Goal: Task Accomplishment & Management: Manage account settings

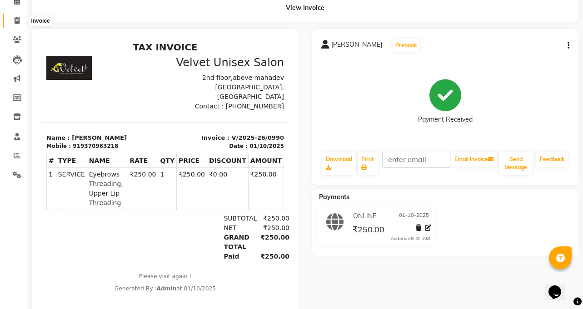
click at [16, 21] on icon at bounding box center [17, 20] width 5 height 7
select select "service"
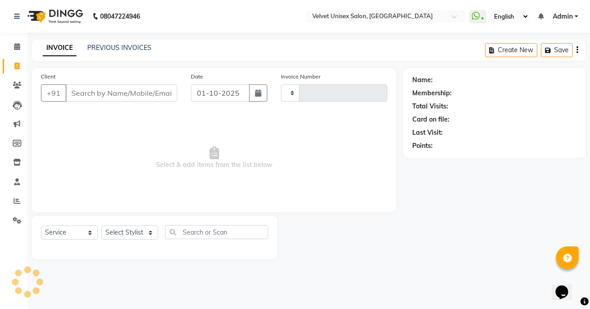
type input "0991"
select select "5384"
click at [122, 95] on input "Client" at bounding box center [121, 93] width 112 height 17
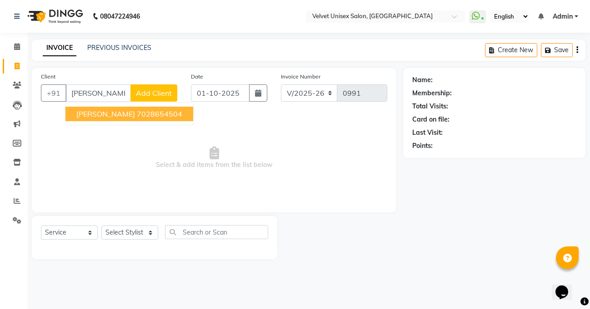
click at [137, 115] on ngb-highlight "7028654504" at bounding box center [159, 114] width 45 height 9
type input "7028654504"
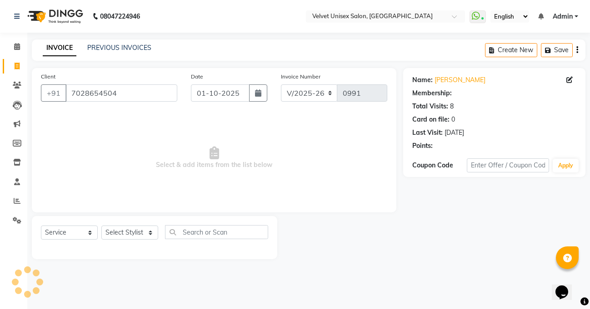
select select "1: Object"
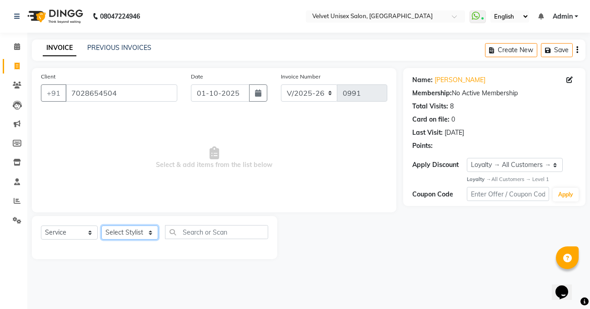
click at [117, 234] on select "Select Stylist [PERSON_NAME] [PERSON_NAME] [PERSON_NAME] sagar nadrekar [PERSON…" at bounding box center [129, 233] width 57 height 14
select select "35743"
click at [101, 226] on select "Select Stylist [PERSON_NAME] [PERSON_NAME] [PERSON_NAME] sagar nadrekar [PERSON…" at bounding box center [129, 233] width 57 height 14
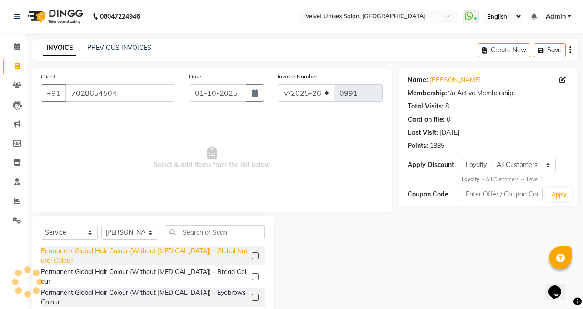
click at [204, 249] on div "Permanent Global Hair Colour (Without [MEDICAL_DATA]) - Global Natural Colour" at bounding box center [144, 256] width 207 height 19
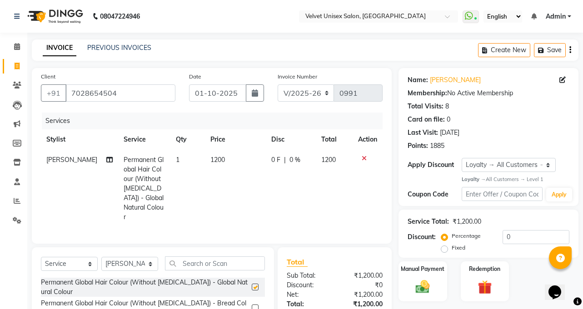
checkbox input "false"
click at [210, 161] on span "1200" at bounding box center [217, 160] width 15 height 8
select select "35743"
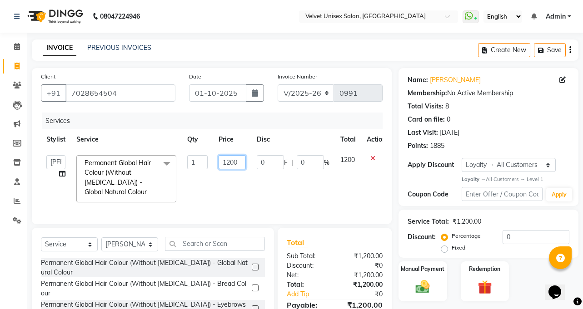
click at [232, 162] on input "1200" at bounding box center [232, 162] width 27 height 14
click at [230, 162] on input "1200" at bounding box center [232, 162] width 27 height 14
type input "2000"
click at [142, 252] on select "Select Stylist [PERSON_NAME] [PERSON_NAME] [PERSON_NAME] sagar nadrekar [PERSON…" at bounding box center [129, 245] width 57 height 14
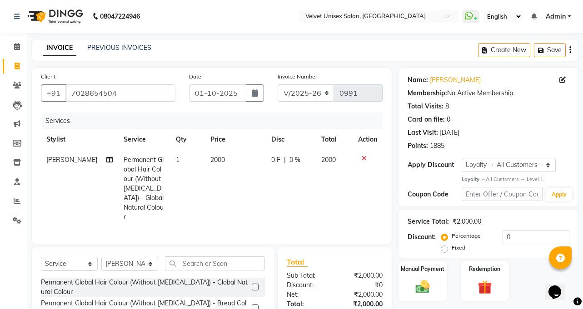
click at [364, 158] on icon at bounding box center [364, 158] width 5 height 6
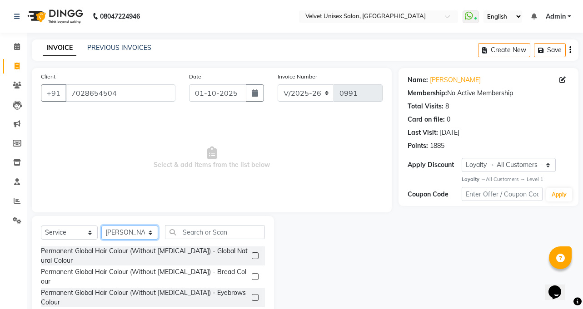
click at [116, 234] on select "Select Stylist [PERSON_NAME] [PERSON_NAME] [PERSON_NAME] sagar nadrekar [PERSON…" at bounding box center [129, 233] width 57 height 14
select select "35742"
click at [101, 226] on select "Select Stylist [PERSON_NAME] [PERSON_NAME] [PERSON_NAME] sagar nadrekar [PERSON…" at bounding box center [129, 233] width 57 height 14
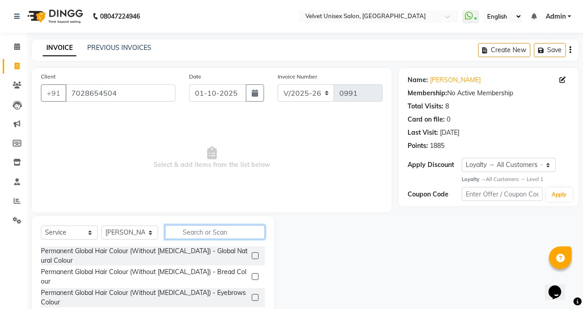
click at [197, 229] on input "text" at bounding box center [215, 232] width 100 height 14
click at [252, 256] on label at bounding box center [255, 256] width 7 height 7
click at [252, 256] on input "checkbox" at bounding box center [255, 257] width 6 height 6
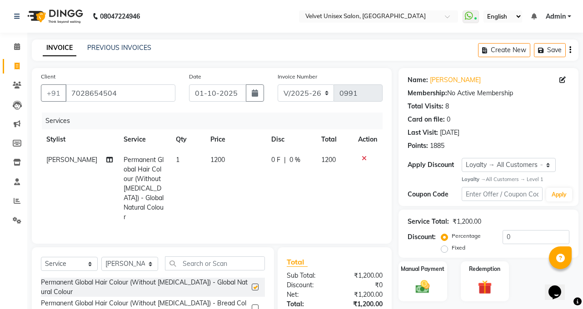
checkbox input "false"
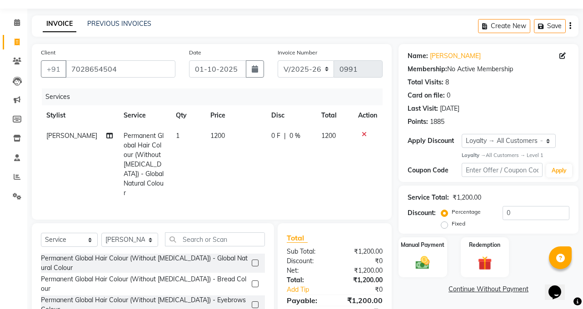
scroll to position [45, 0]
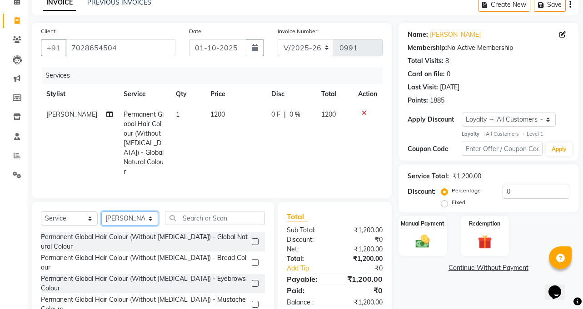
click at [149, 219] on select "Select Stylist [PERSON_NAME] [PERSON_NAME] [PERSON_NAME] sagar nadrekar [PERSON…" at bounding box center [129, 219] width 57 height 14
select select "35743"
click at [101, 212] on select "Select Stylist [PERSON_NAME] [PERSON_NAME] [PERSON_NAME] sagar nadrekar [PERSON…" at bounding box center [129, 219] width 57 height 14
click at [195, 219] on input "text" at bounding box center [215, 218] width 100 height 14
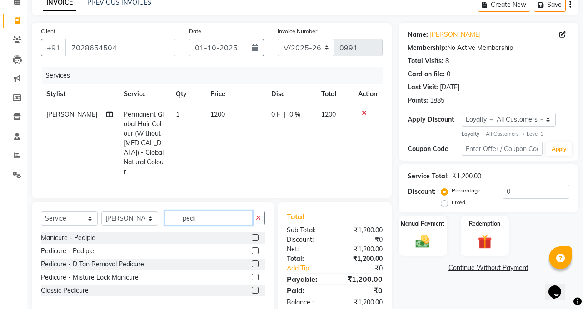
type input "pedi"
click at [256, 275] on label at bounding box center [255, 277] width 7 height 7
click at [256, 275] on input "checkbox" at bounding box center [255, 278] width 6 height 6
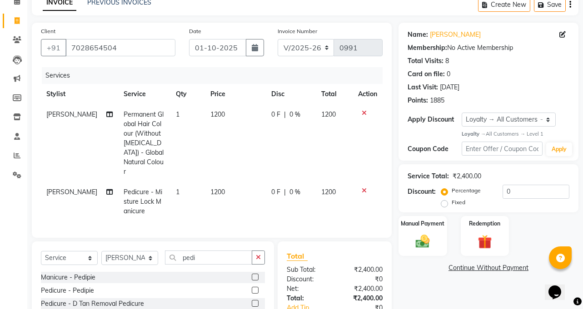
checkbox input "false"
click at [210, 113] on span "1200" at bounding box center [217, 114] width 15 height 8
select select "35742"
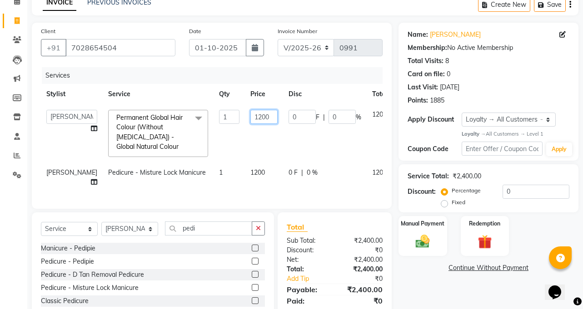
click at [250, 120] on input "1200" at bounding box center [263, 117] width 27 height 14
type input "2000"
click at [206, 242] on div "Select Service Product Membership Package Voucher Prepaid Gift Card Select Styl…" at bounding box center [153, 267] width 242 height 109
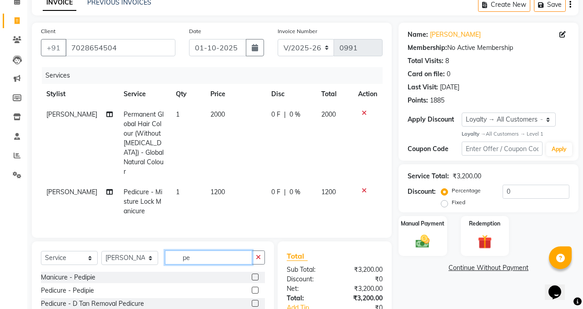
type input "p"
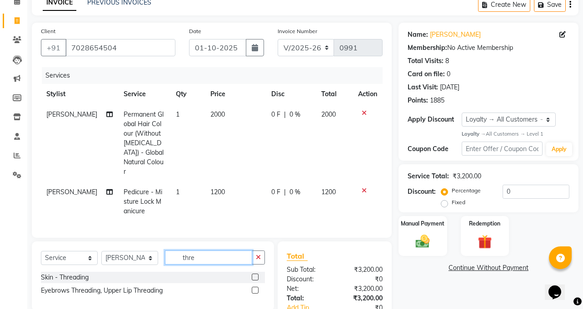
type input "thre"
click at [257, 274] on label at bounding box center [255, 277] width 7 height 7
click at [257, 275] on input "checkbox" at bounding box center [255, 278] width 6 height 6
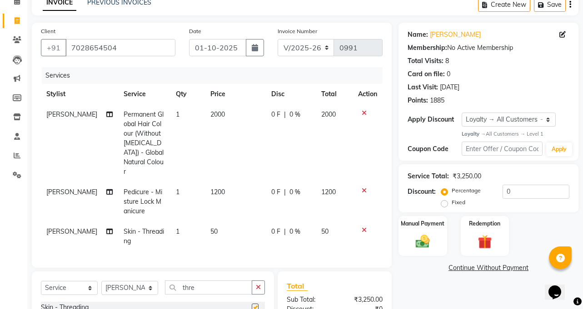
checkbox input "false"
click at [213, 281] on input "thre" at bounding box center [208, 288] width 87 height 14
type input "t"
type input "upperli"
click at [253, 304] on label at bounding box center [255, 307] width 7 height 7
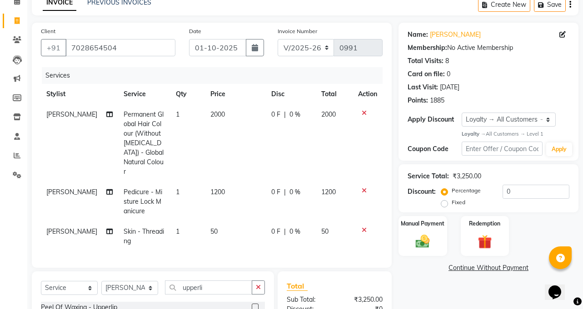
click at [253, 305] on input "checkbox" at bounding box center [255, 308] width 6 height 6
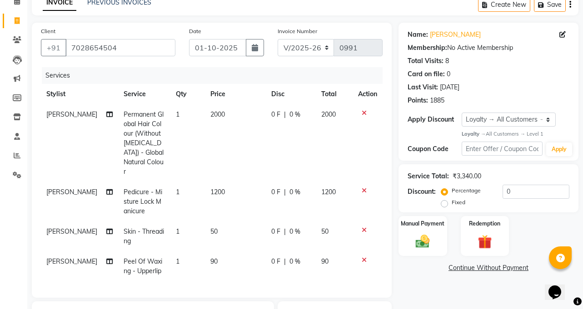
checkbox input "false"
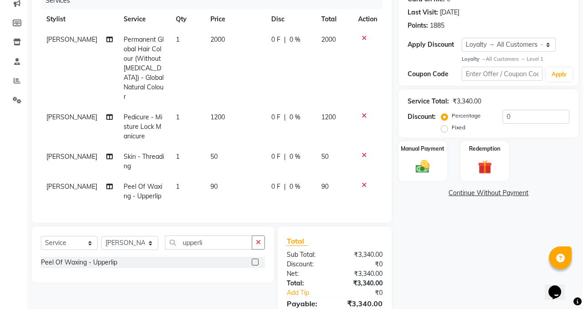
scroll to position [136, 0]
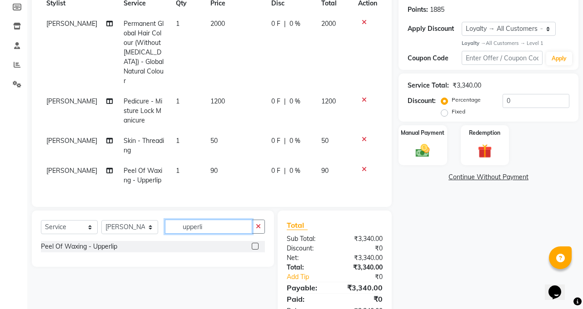
click at [217, 225] on input "upperli" at bounding box center [208, 227] width 87 height 14
type input "u"
type input "chin"
click at [255, 244] on label at bounding box center [255, 246] width 7 height 7
click at [255, 244] on input "checkbox" at bounding box center [255, 247] width 6 height 6
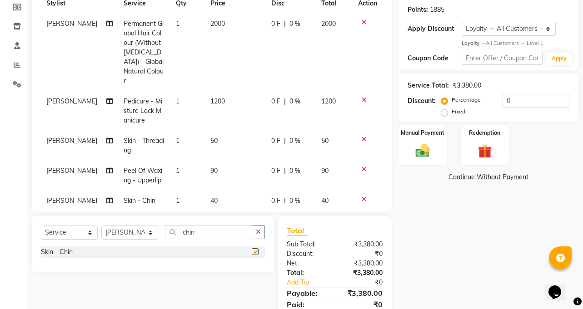
checkbox input "false"
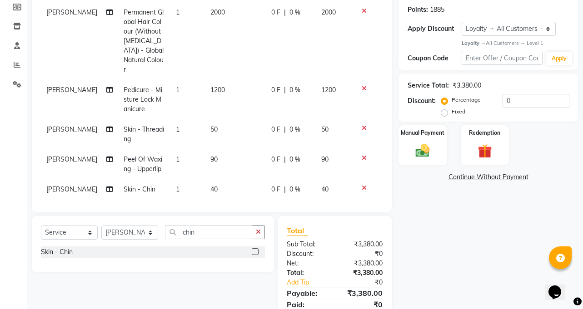
scroll to position [12, 0]
click at [60, 234] on select "Select Service Product Membership Package Voucher Prepaid Gift Card" at bounding box center [69, 233] width 57 height 14
select select "product"
click at [41, 226] on select "Select Service Product Membership Package Voucher Prepaid Gift Card" at bounding box center [69, 233] width 57 height 14
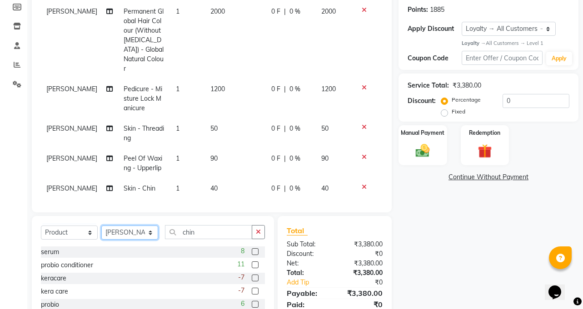
click at [150, 235] on select "Select Stylist [PERSON_NAME] [PERSON_NAME] [PERSON_NAME] sagar nadrekar [PERSON…" at bounding box center [129, 233] width 57 height 14
select select "35742"
click at [101, 226] on select "Select Stylist [PERSON_NAME] [PERSON_NAME] [PERSON_NAME] sagar nadrekar [PERSON…" at bounding box center [129, 233] width 57 height 14
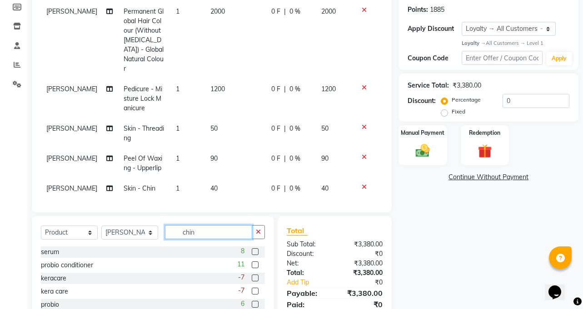
click at [205, 232] on input "chin" at bounding box center [208, 232] width 87 height 14
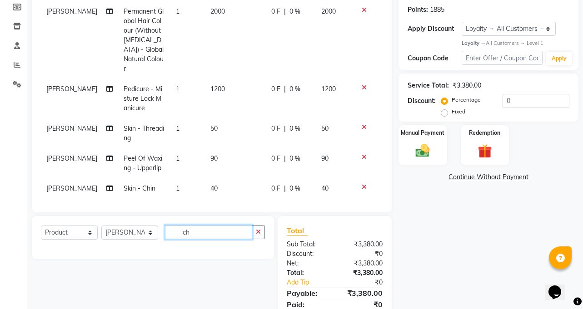
type input "c"
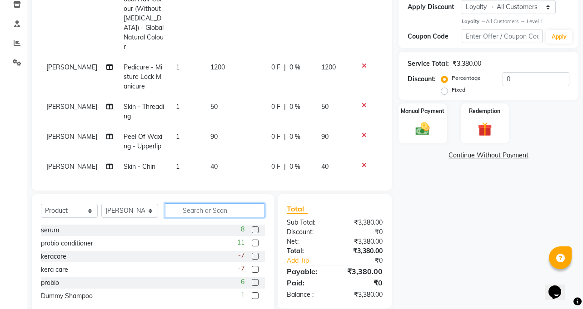
scroll to position [179, 0]
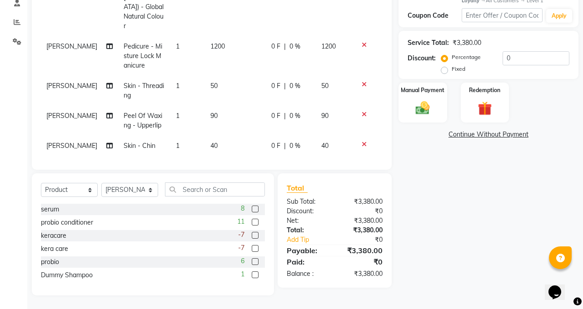
click at [254, 235] on label at bounding box center [255, 235] width 7 height 7
click at [254, 235] on input "checkbox" at bounding box center [255, 236] width 6 height 6
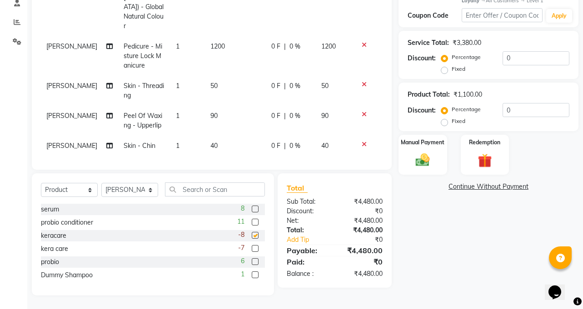
checkbox input "false"
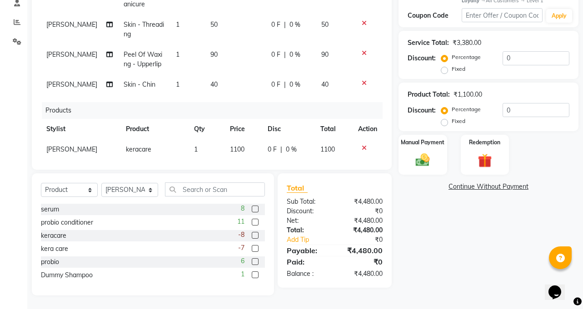
scroll to position [77, 0]
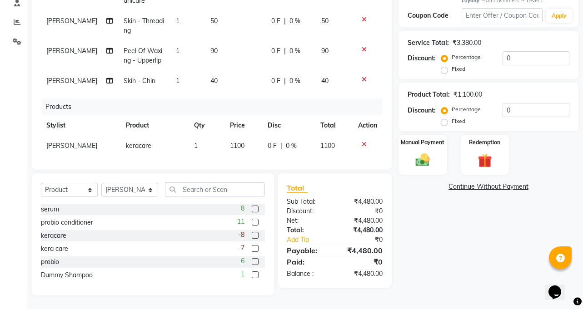
click at [230, 142] on span "1100" at bounding box center [237, 146] width 15 height 8
select select "35742"
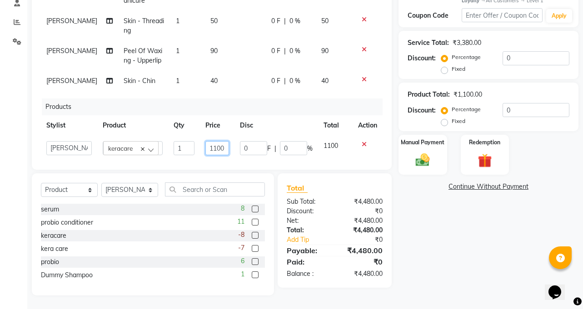
click at [210, 141] on input "1100" at bounding box center [217, 148] width 24 height 14
type input "1000"
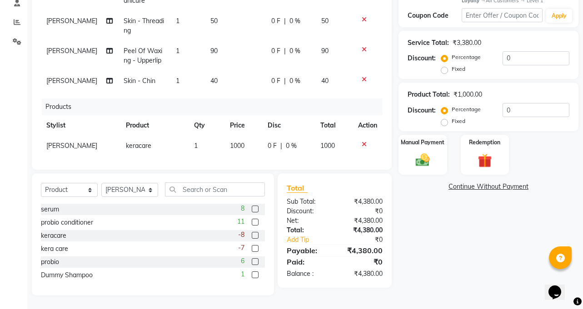
click at [269, 150] on div "Services Stylist Service Qty Price Disc Total Action [PERSON_NAME] Permanent Gl…" at bounding box center [212, 47] width 342 height 227
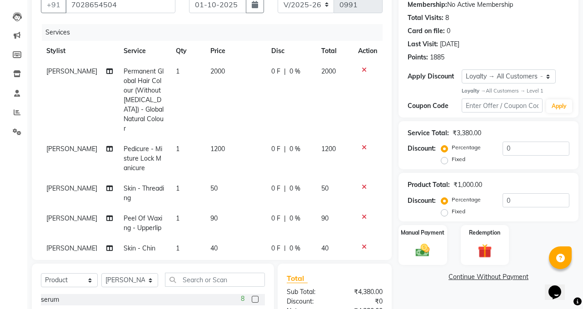
scroll to position [88, 0]
click at [210, 145] on span "1200" at bounding box center [217, 149] width 15 height 8
select select "35743"
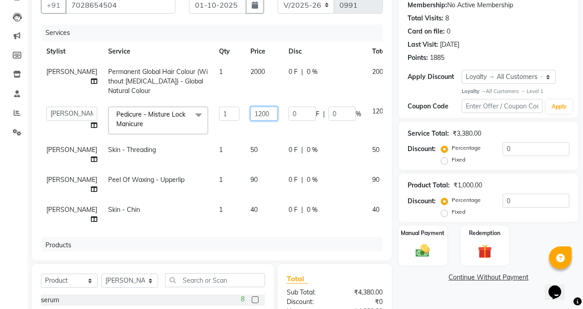
click at [250, 118] on input "1200" at bounding box center [263, 114] width 27 height 14
click at [250, 116] on input "1200" at bounding box center [263, 114] width 27 height 14
type input "1000"
click at [250, 142] on tbody "[PERSON_NAME] Permanent Global Hair Colour (Without [MEDICAL_DATA]) - Global Na…" at bounding box center [232, 146] width 382 height 168
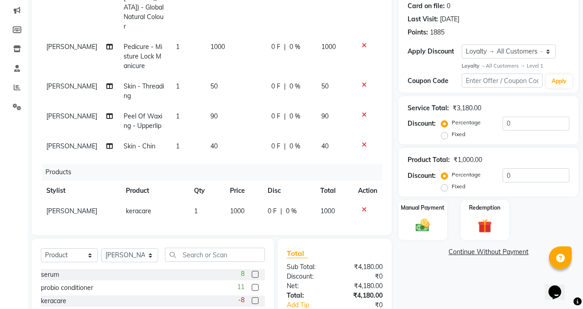
scroll to position [134, 0]
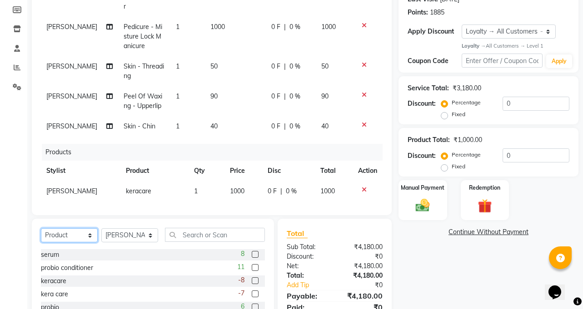
click at [77, 238] on select "Select Service Product Membership Package Voucher Prepaid Gift Card" at bounding box center [69, 236] width 57 height 14
select select "service"
click at [41, 229] on select "Select Service Product Membership Package Voucher Prepaid Gift Card" at bounding box center [69, 236] width 57 height 14
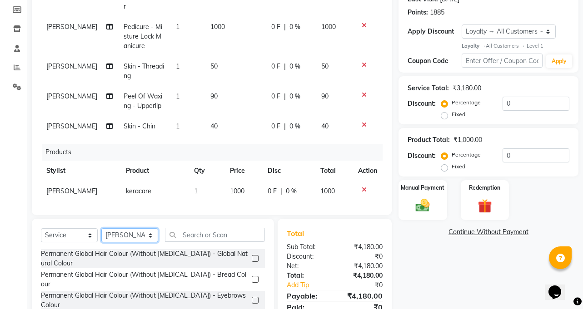
click at [125, 235] on select "Select Stylist [PERSON_NAME] [PERSON_NAME] [PERSON_NAME] sagar nadrekar [PERSON…" at bounding box center [129, 236] width 57 height 14
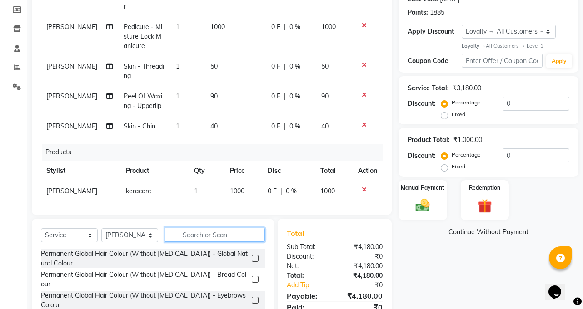
click at [190, 235] on input "text" at bounding box center [215, 235] width 100 height 14
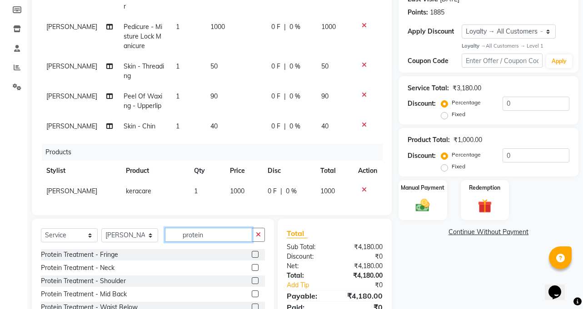
scroll to position [171, 0]
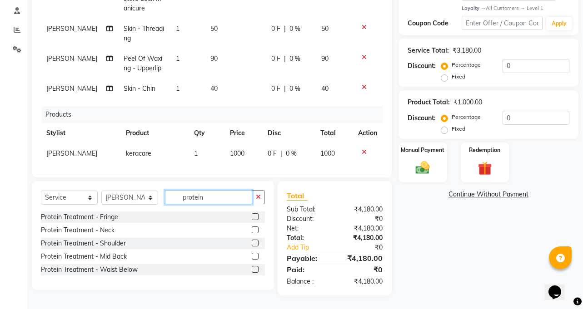
type input "protein"
click at [254, 258] on label at bounding box center [255, 256] width 7 height 7
click at [254, 258] on input "checkbox" at bounding box center [255, 257] width 6 height 6
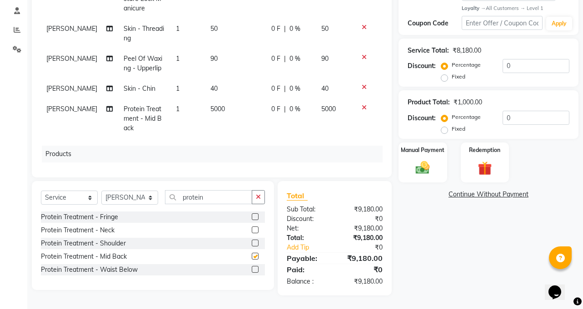
checkbox input "false"
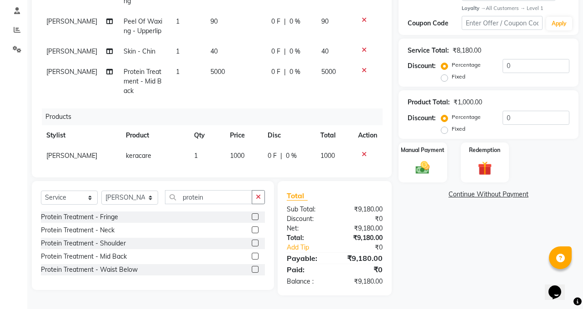
scroll to position [117, 0]
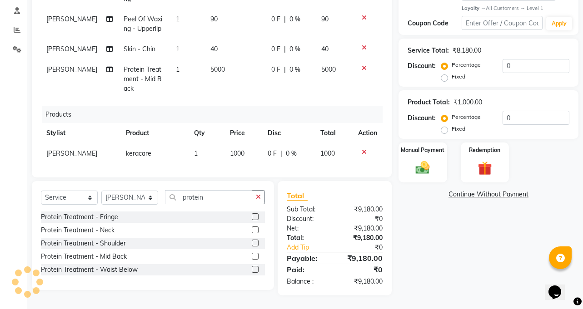
click at [230, 149] on span "1000" at bounding box center [237, 153] width 15 height 8
select select "35742"
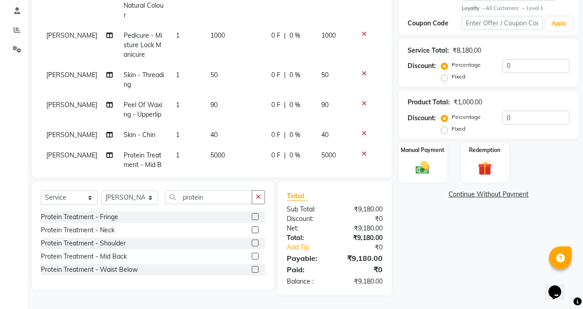
scroll to position [26, 0]
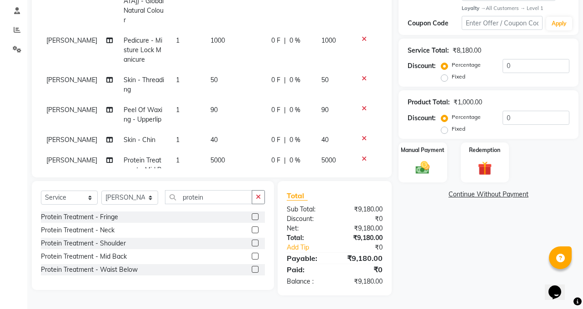
click at [210, 156] on span "5000" at bounding box center [217, 160] width 15 height 8
select select "35742"
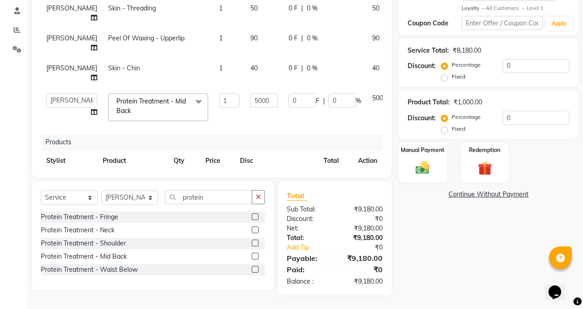
scroll to position [71, 0]
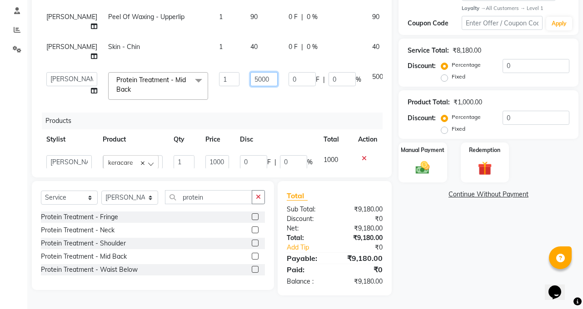
click at [250, 86] on input "5000" at bounding box center [263, 79] width 27 height 14
type input "3000"
click at [250, 139] on div "Services Stylist Service Qty Price Disc Total Action [PERSON_NAME] Permanent Gl…" at bounding box center [212, 54] width 342 height 227
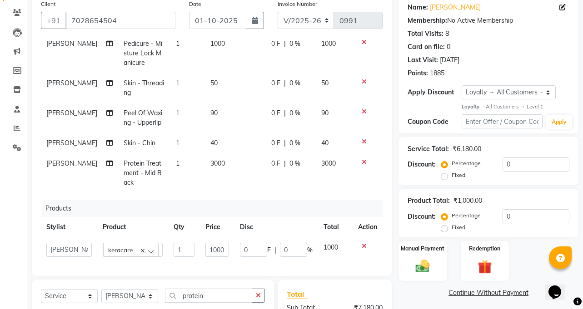
scroll to position [126, 0]
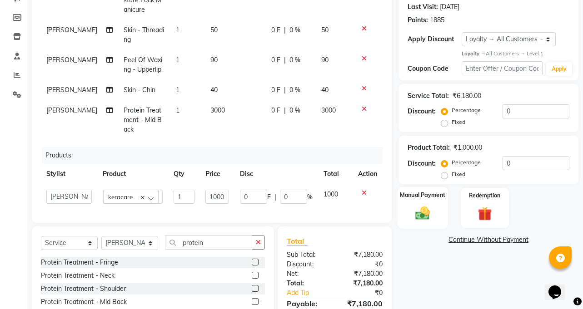
click at [424, 213] on img at bounding box center [423, 213] width 24 height 17
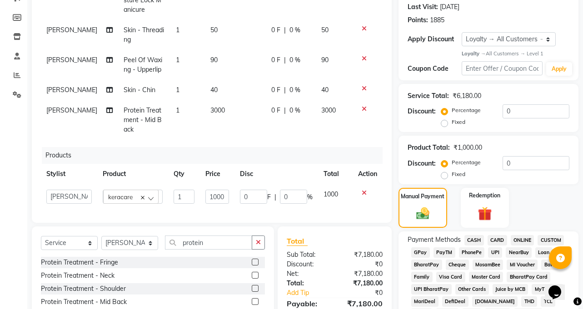
click at [524, 239] on span "ONLINE" at bounding box center [523, 240] width 24 height 10
click at [210, 106] on span "3000" at bounding box center [217, 110] width 15 height 8
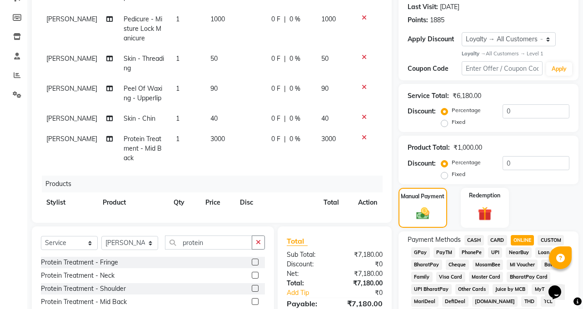
select select "35742"
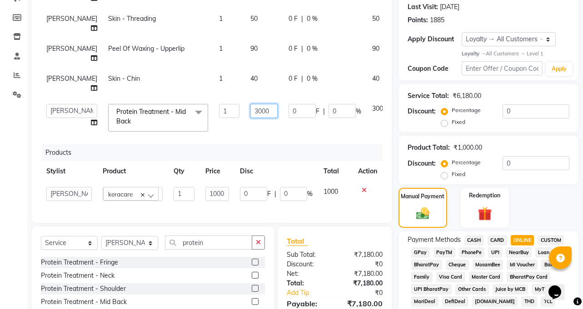
click at [250, 118] on input "3000" at bounding box center [263, 111] width 27 height 14
type input "2500"
click at [274, 163] on div "Services Stylist Service Qty Price Disc Total Action [PERSON_NAME] Permanent Gl…" at bounding box center [212, 100] width 342 height 227
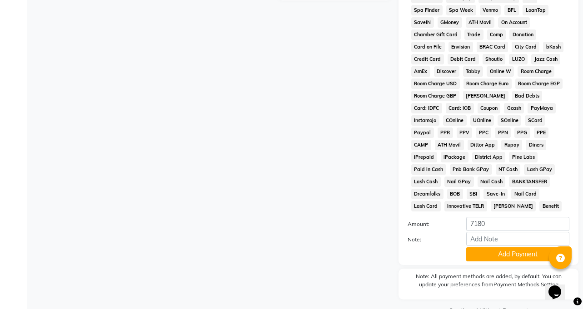
scroll to position [477, 0]
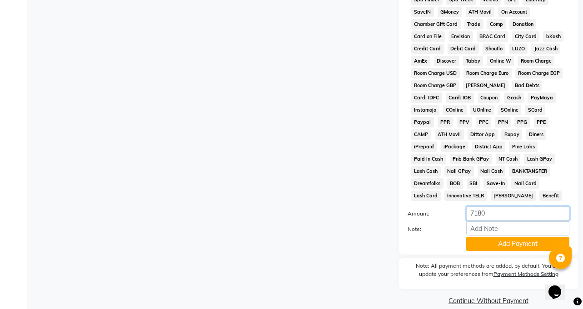
click at [491, 207] on input "7180" at bounding box center [517, 214] width 103 height 14
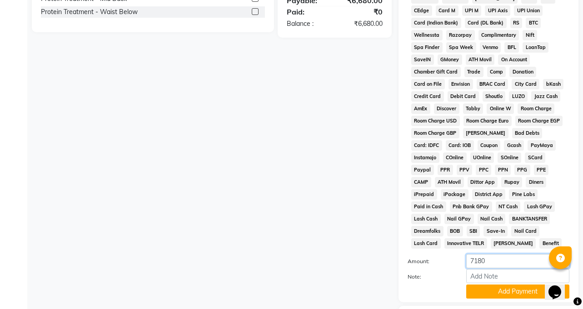
scroll to position [432, 0]
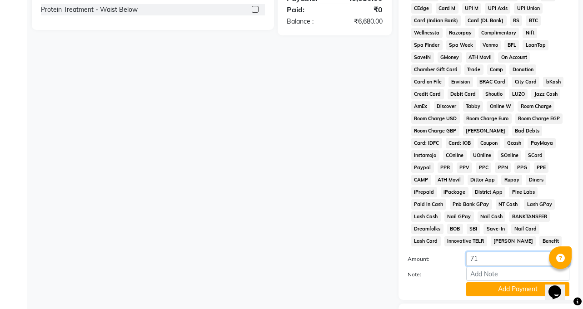
type input "7"
type input "3000"
click at [495, 283] on button "Add Payment" at bounding box center [517, 290] width 103 height 14
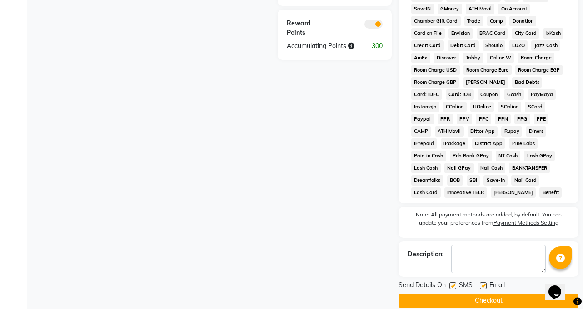
scroll to position [389, 0]
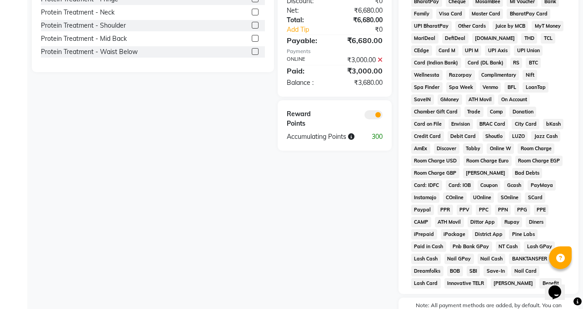
click at [380, 60] on icon at bounding box center [380, 60] width 5 height 6
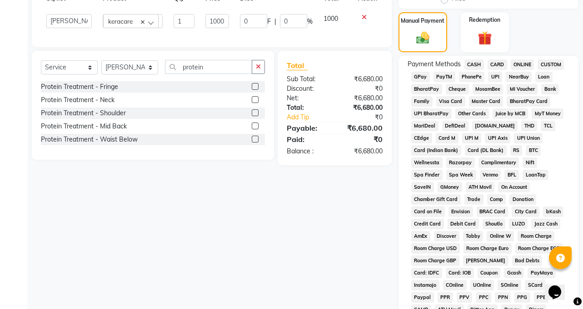
scroll to position [299, 0]
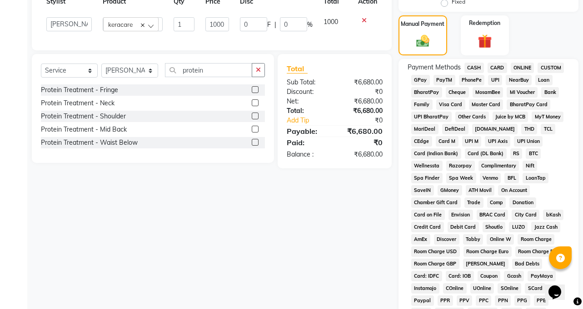
click at [521, 70] on span "ONLINE" at bounding box center [523, 68] width 24 height 10
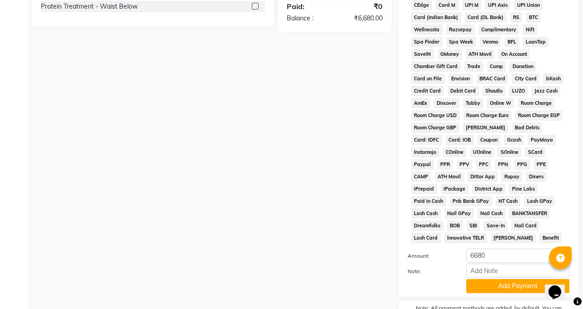
scroll to position [477, 0]
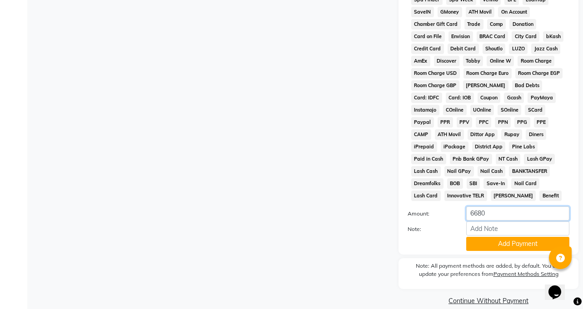
click at [490, 207] on input "6680" at bounding box center [517, 214] width 103 height 14
type input "6"
type input "3300"
click at [507, 237] on button "Add Payment" at bounding box center [517, 244] width 103 height 14
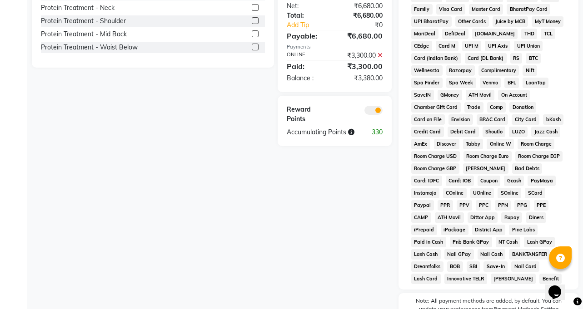
scroll to position [386, 0]
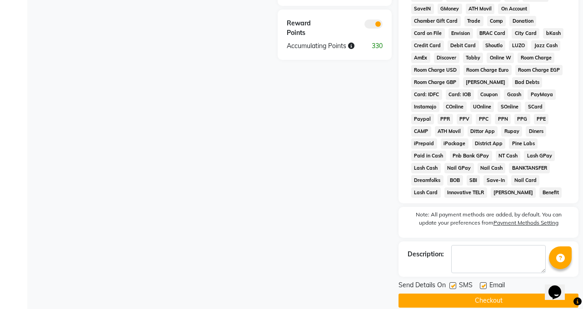
click at [520, 294] on button "Checkout" at bounding box center [488, 301] width 180 height 14
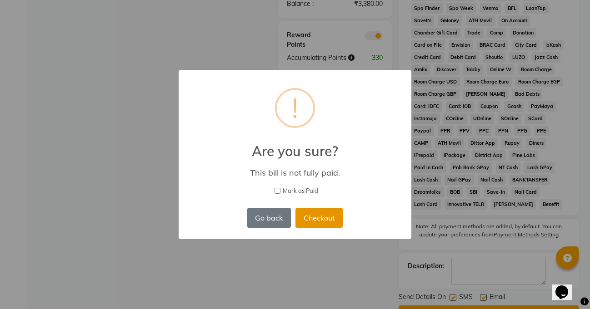
click at [311, 215] on button "Checkout" at bounding box center [318, 218] width 47 height 20
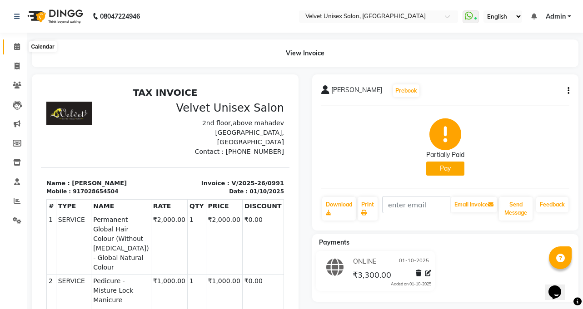
click at [19, 44] on icon at bounding box center [17, 46] width 6 height 7
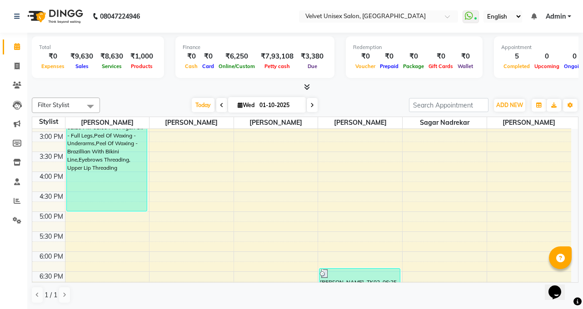
scroll to position [275, 0]
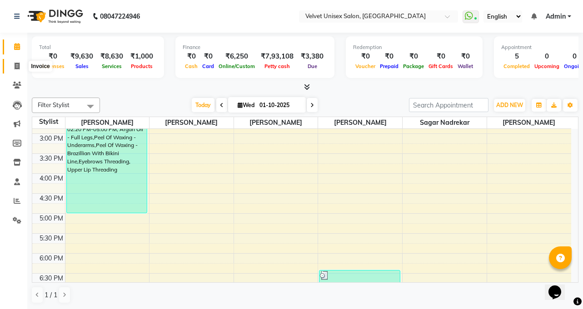
click at [17, 65] on icon at bounding box center [17, 66] width 5 height 7
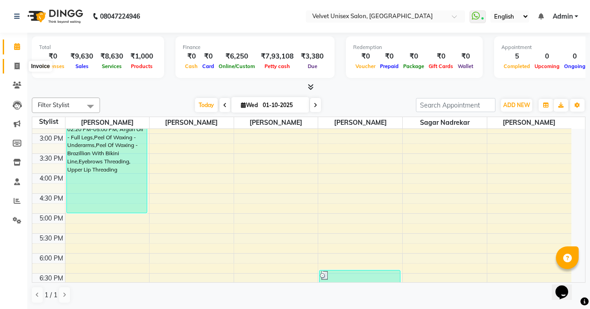
select select "5384"
select select "service"
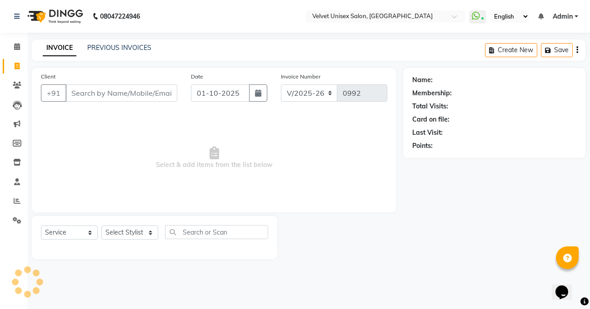
click at [81, 97] on input "Client" at bounding box center [121, 93] width 112 height 17
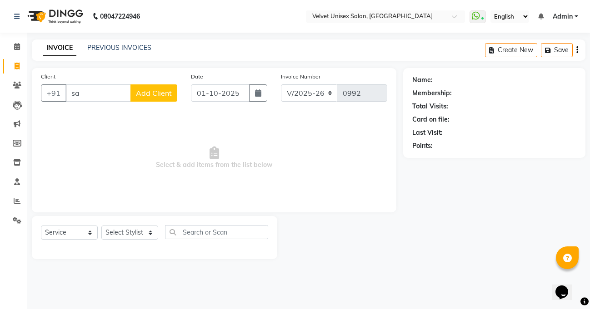
type input "s"
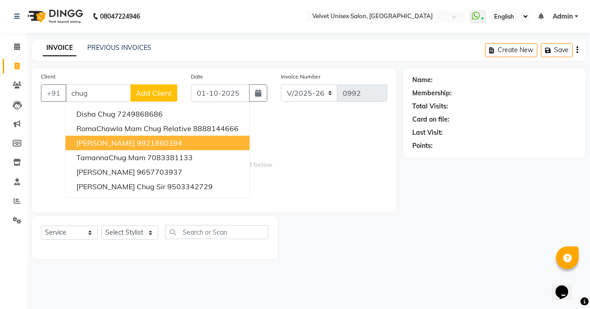
click at [103, 144] on span "[PERSON_NAME]" at bounding box center [105, 143] width 59 height 9
type input "9921860394"
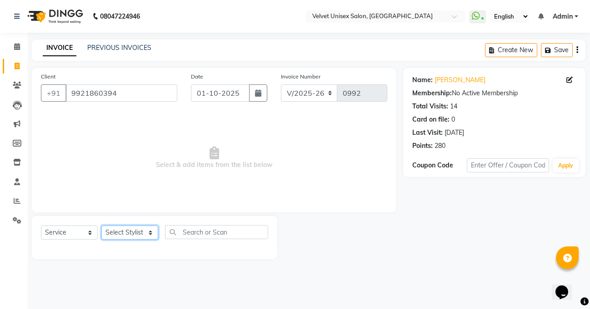
click at [135, 233] on select "Select Stylist [PERSON_NAME] [PERSON_NAME] [PERSON_NAME] sagar nadrekar [PERSON…" at bounding box center [129, 233] width 57 height 14
select select "89452"
click at [101, 226] on select "Select Stylist [PERSON_NAME] [PERSON_NAME] [PERSON_NAME] sagar nadrekar [PERSON…" at bounding box center [129, 233] width 57 height 14
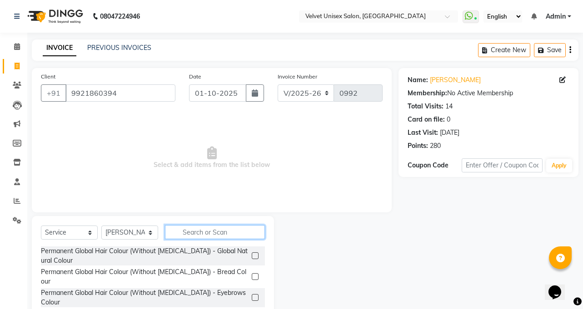
click at [211, 230] on input "text" at bounding box center [215, 232] width 100 height 14
click at [252, 258] on label at bounding box center [255, 256] width 7 height 7
click at [252, 258] on input "checkbox" at bounding box center [255, 257] width 6 height 6
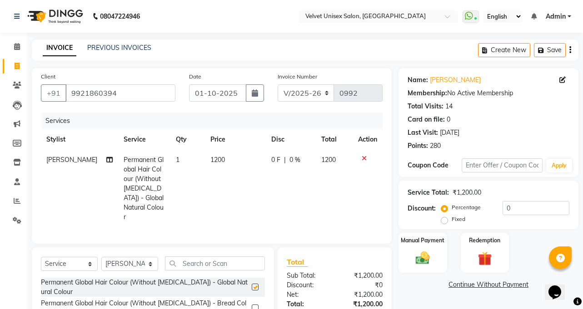
checkbox input "false"
click at [202, 259] on input "text" at bounding box center [215, 264] width 100 height 14
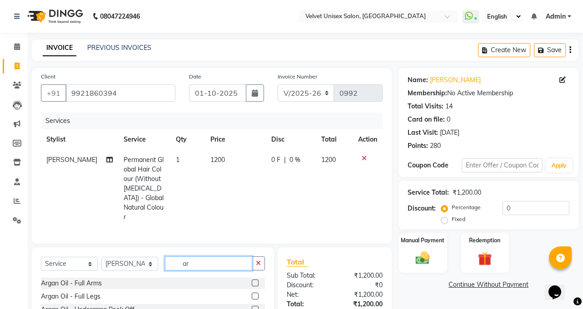
type input "a"
type input "glow"
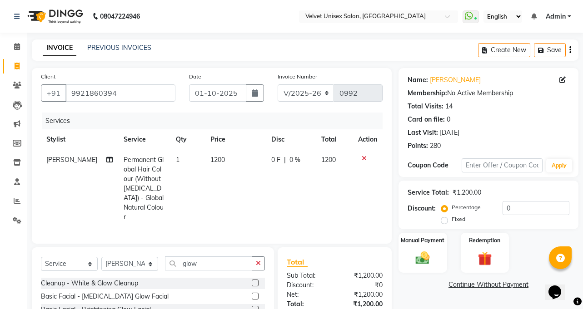
click at [258, 294] on label at bounding box center [255, 296] width 7 height 7
click at [258, 294] on input "checkbox" at bounding box center [255, 297] width 6 height 6
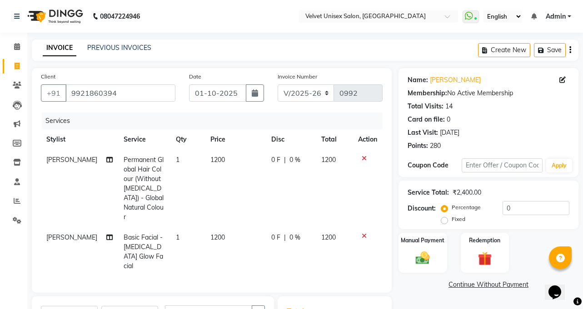
checkbox input "false"
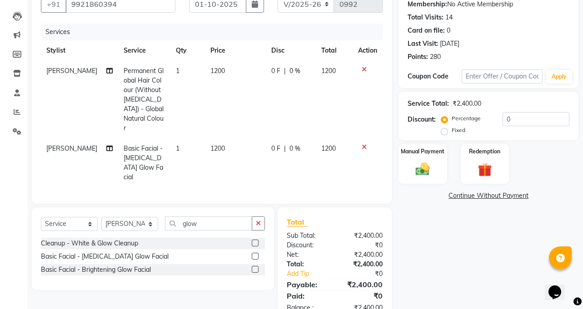
scroll to position [91, 0]
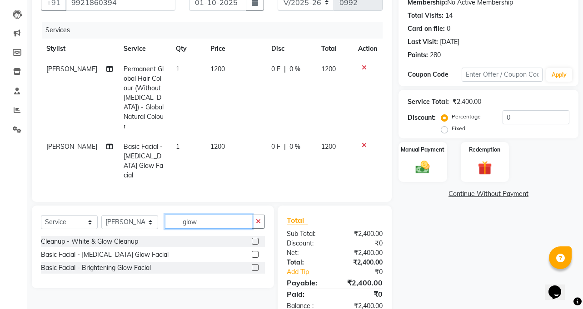
click at [204, 215] on input "glow" at bounding box center [208, 222] width 87 height 14
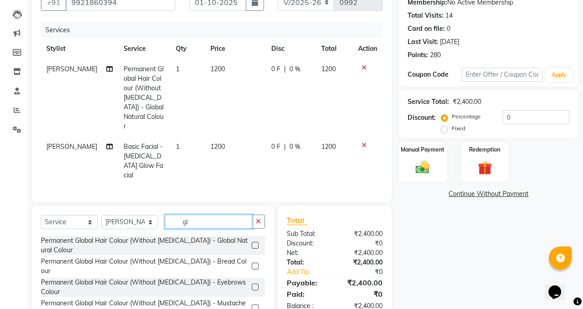
type input "g"
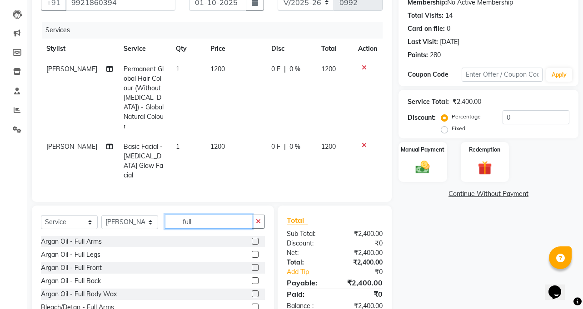
type input "full"
click at [252, 238] on label at bounding box center [255, 241] width 7 height 7
click at [252, 239] on input "checkbox" at bounding box center [255, 242] width 6 height 6
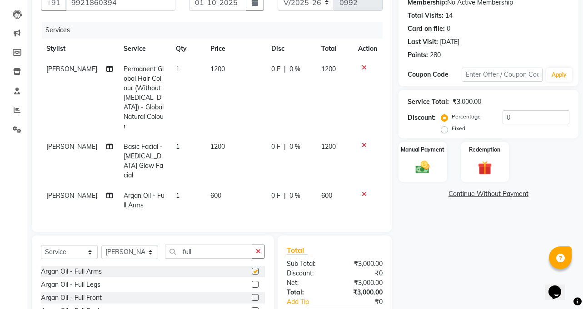
checkbox input "false"
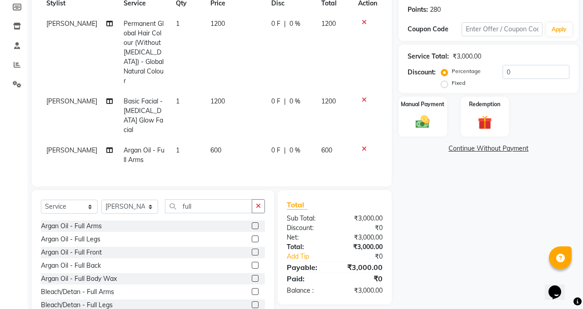
click at [252, 236] on label at bounding box center [255, 239] width 7 height 7
click at [252, 237] on input "checkbox" at bounding box center [255, 240] width 6 height 6
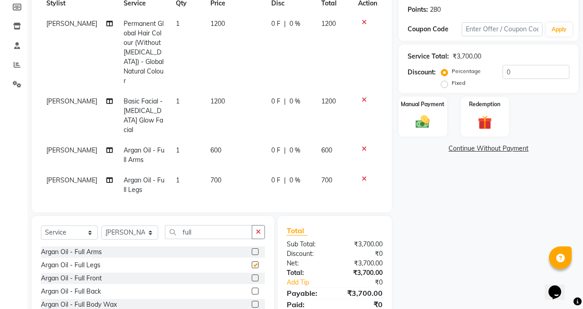
checkbox input "false"
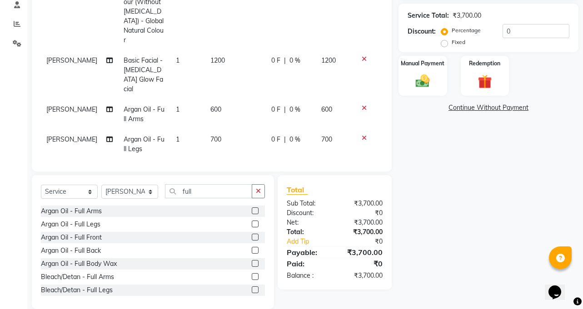
scroll to position [182, 0]
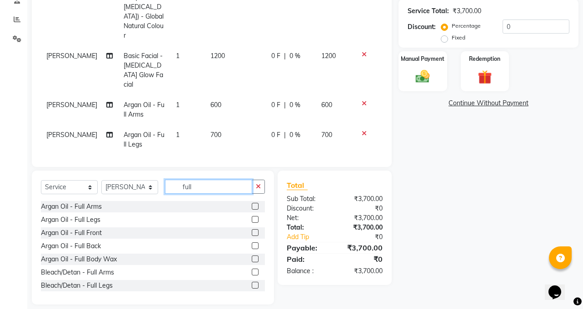
click at [201, 180] on input "full" at bounding box center [208, 187] width 87 height 14
type input "f"
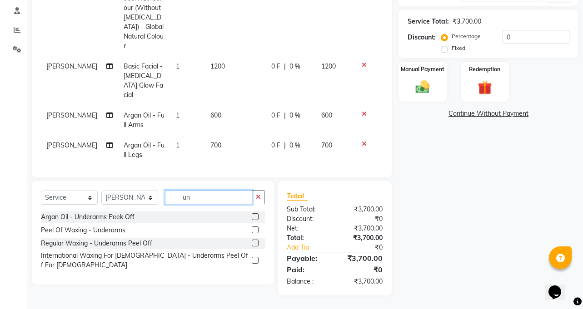
scroll to position [163, 0]
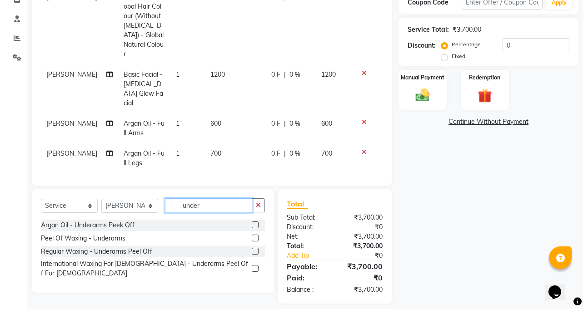
type input "under"
click at [255, 235] on label at bounding box center [255, 238] width 7 height 7
click at [255, 236] on input "checkbox" at bounding box center [255, 239] width 6 height 6
checkbox input "false"
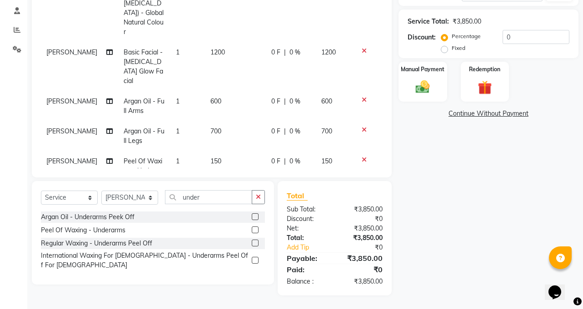
scroll to position [0, 0]
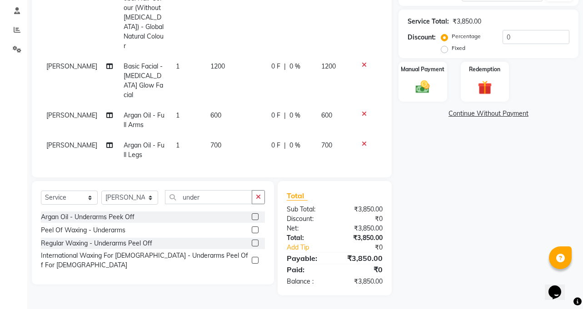
click at [211, 62] on span "1200" at bounding box center [217, 66] width 15 height 8
select select "89452"
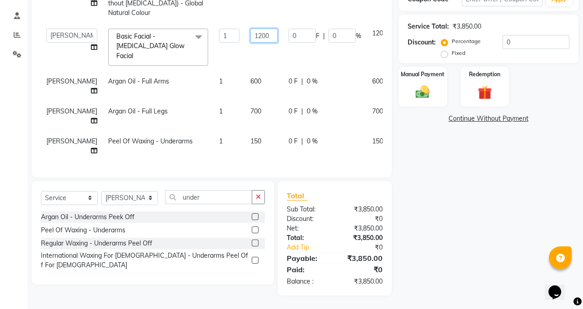
click at [250, 30] on input "1200" at bounding box center [263, 36] width 27 height 14
type input "1000"
click at [233, 68] on tbody "[PERSON_NAME] Permanent Global Hair Colour (Without [MEDICAL_DATA]) - Global Na…" at bounding box center [232, 73] width 382 height 178
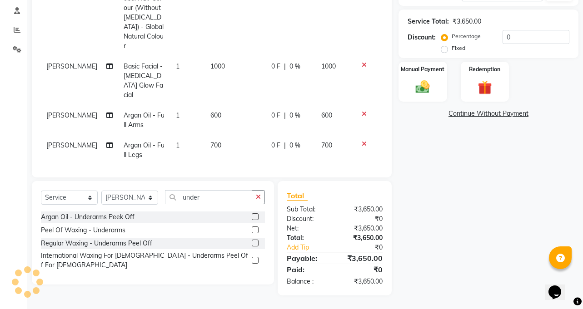
scroll to position [31, 0]
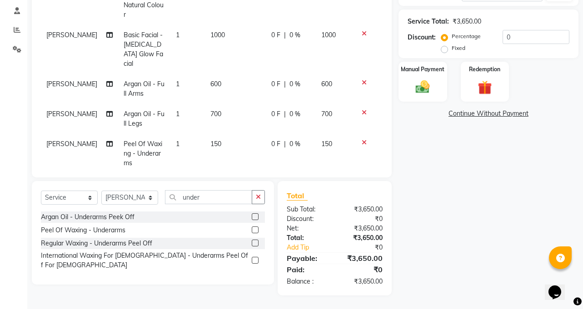
click at [210, 80] on span "600" at bounding box center [215, 84] width 11 height 8
select select "89452"
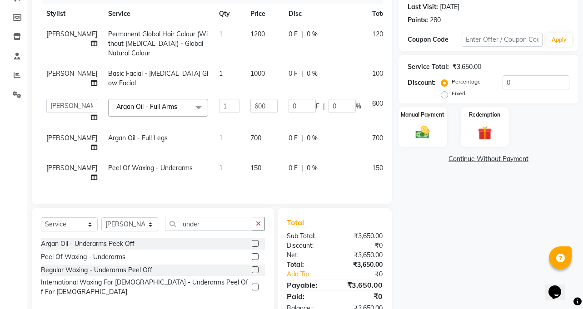
scroll to position [171, 0]
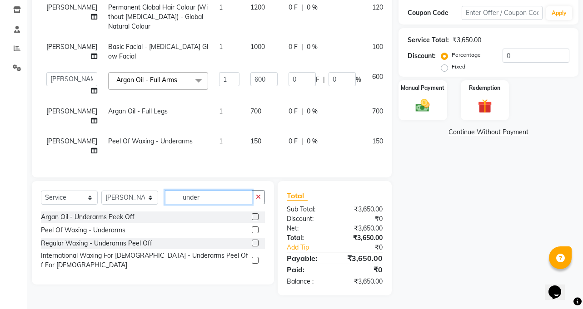
click at [207, 200] on input "under" at bounding box center [208, 197] width 87 height 14
type input "u"
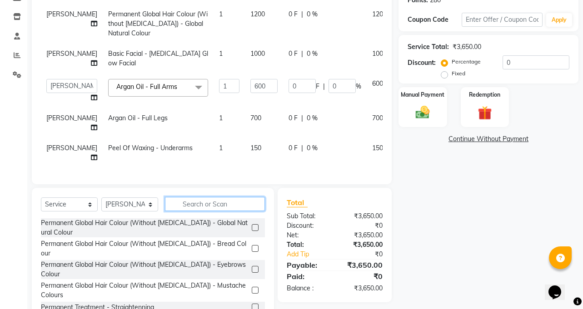
scroll to position [126, 0]
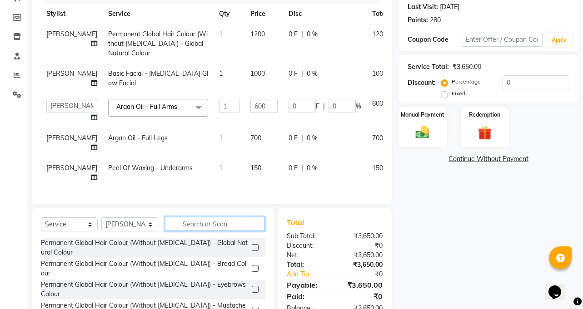
click at [206, 231] on input "text" at bounding box center [215, 224] width 100 height 14
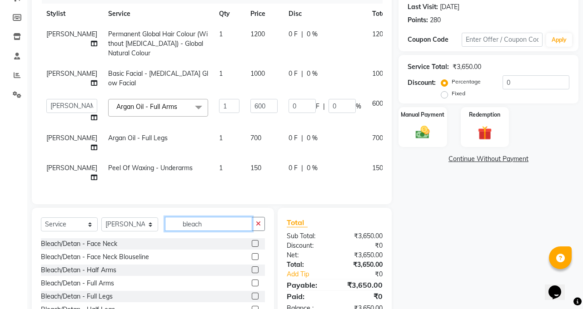
type input "bleach"
click at [252, 260] on label at bounding box center [255, 257] width 7 height 7
click at [252, 260] on input "checkbox" at bounding box center [255, 257] width 6 height 6
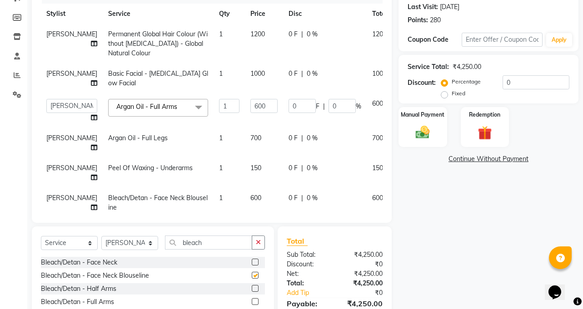
checkbox input "false"
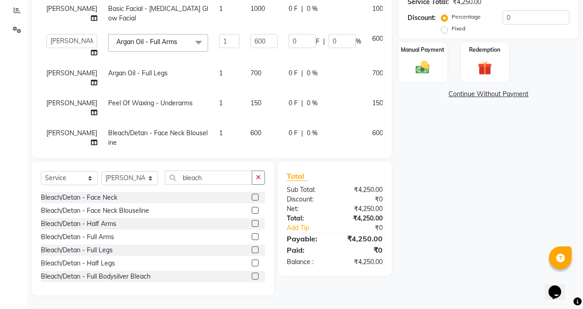
scroll to position [56, 0]
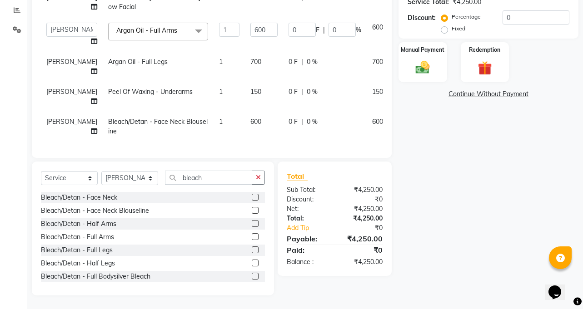
click at [250, 118] on span "600" at bounding box center [255, 122] width 11 height 8
select select "89452"
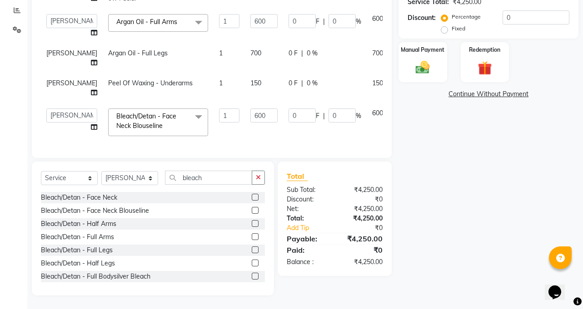
scroll to position [55, 0]
click at [250, 109] on input "600" at bounding box center [263, 116] width 27 height 14
type input "300"
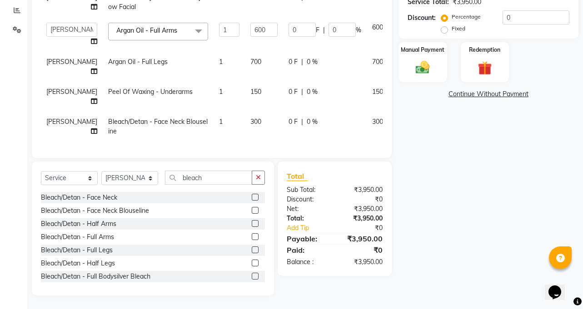
click at [254, 135] on div "Services Stylist Service Qty Price Disc Total Action [PERSON_NAME] Permanent Gl…" at bounding box center [212, 35] width 342 height 227
click at [250, 66] on span "700" at bounding box center [255, 62] width 11 height 8
select select "89452"
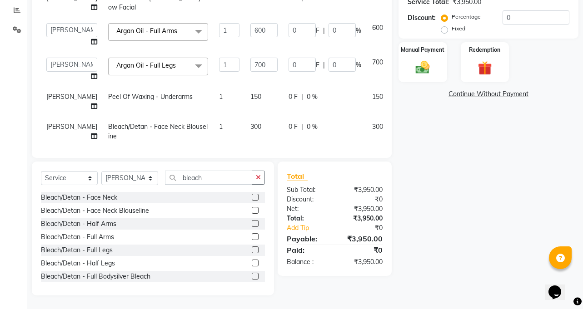
scroll to position [0, 0]
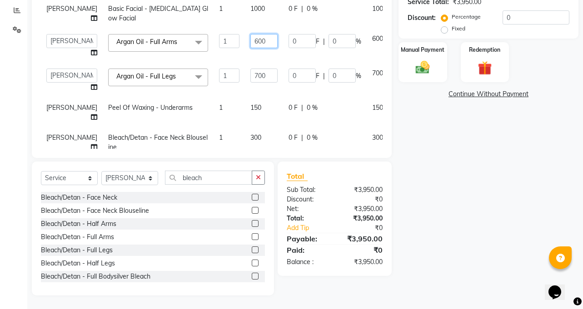
click at [250, 48] on input "600" at bounding box center [263, 41] width 27 height 14
type input "500"
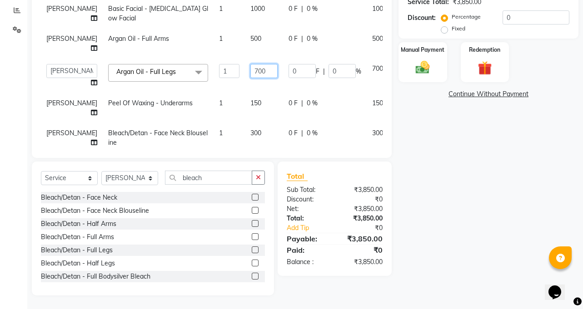
click at [250, 78] on input "700" at bounding box center [263, 71] width 27 height 14
type input "500"
click at [254, 93] on td "500" at bounding box center [264, 76] width 38 height 35
select select "89452"
click at [245, 122] on td "150" at bounding box center [264, 108] width 38 height 30
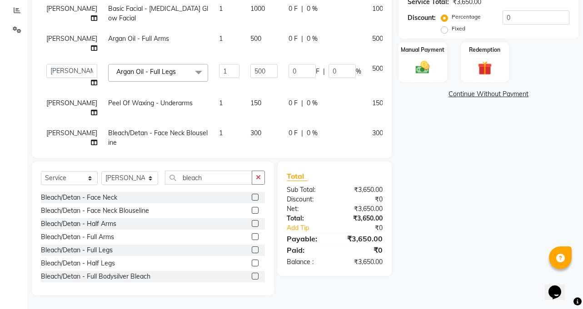
select select "89452"
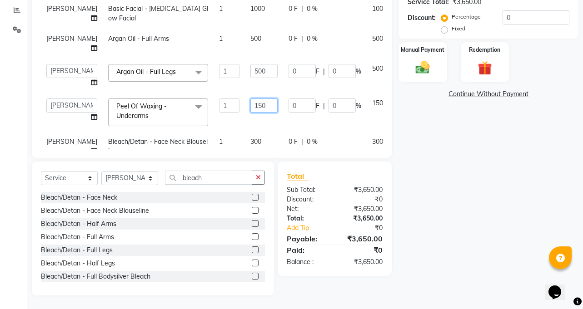
click at [250, 113] on input "150" at bounding box center [263, 106] width 27 height 14
type input "1"
type input "200"
click at [367, 132] on td "150" at bounding box center [380, 112] width 26 height 39
select select "89452"
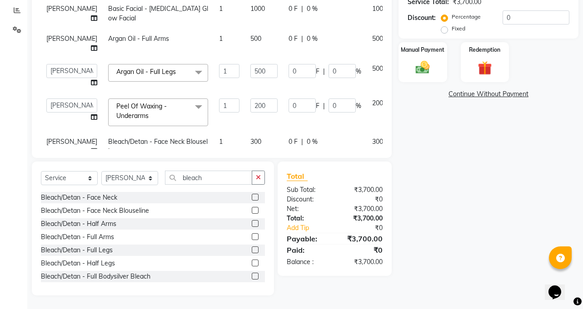
scroll to position [100, 0]
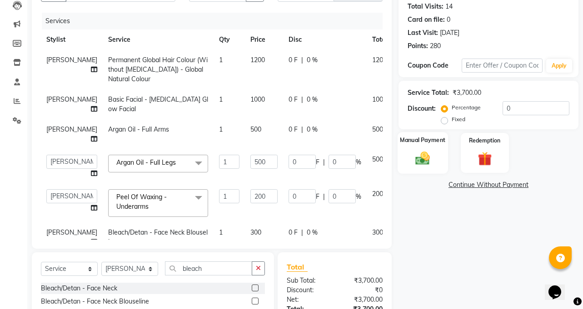
click at [420, 159] on img at bounding box center [423, 158] width 24 height 17
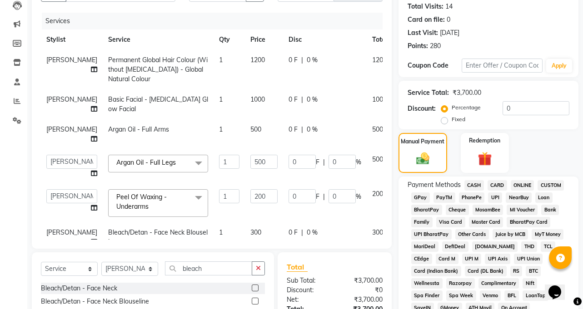
click at [477, 187] on span "CASH" at bounding box center [474, 185] width 20 height 10
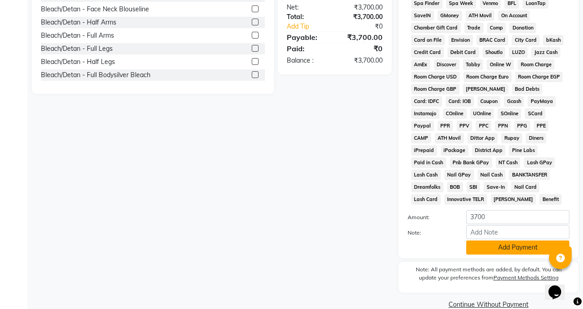
scroll to position [396, 0]
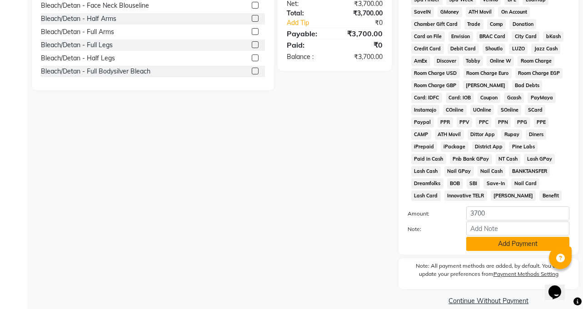
click at [506, 237] on button "Add Payment" at bounding box center [517, 244] width 103 height 14
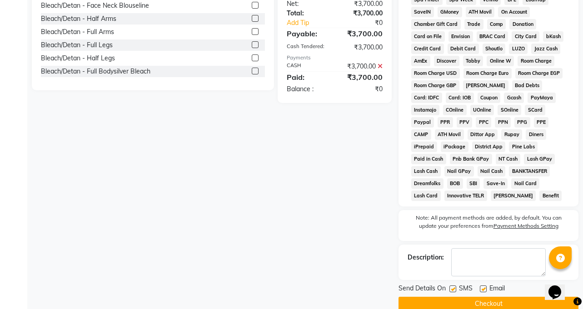
click at [495, 297] on button "Checkout" at bounding box center [488, 304] width 180 height 14
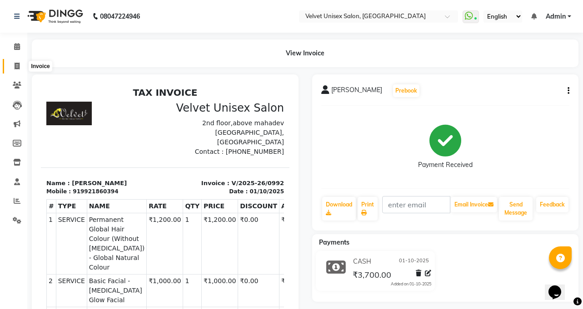
click at [17, 65] on icon at bounding box center [17, 66] width 5 height 7
select select "service"
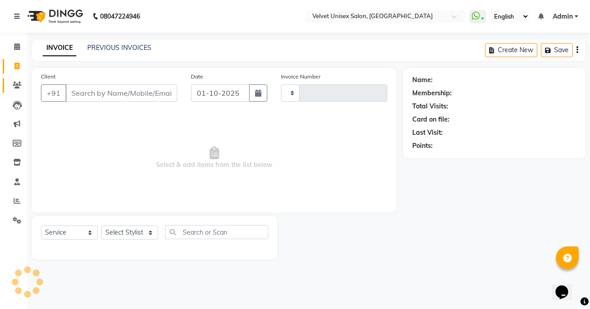
type input "0993"
select select "5384"
click at [112, 98] on input "Client" at bounding box center [121, 93] width 112 height 17
click at [110, 46] on link "PREVIOUS INVOICES" at bounding box center [119, 48] width 64 height 8
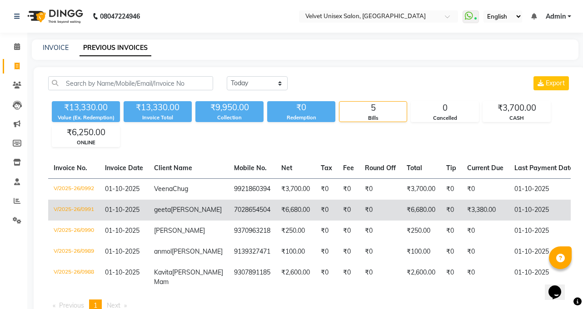
click at [403, 209] on td "₹6,680.00" at bounding box center [421, 210] width 40 height 21
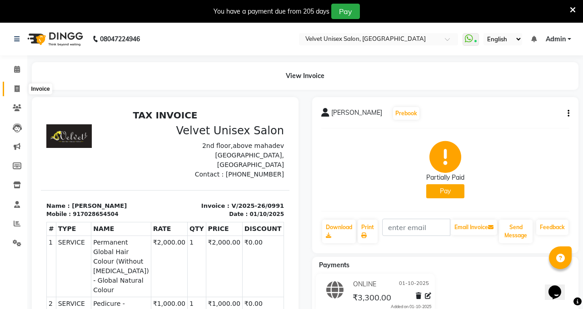
click at [17, 90] on icon at bounding box center [17, 88] width 5 height 7
select select "5384"
select select "service"
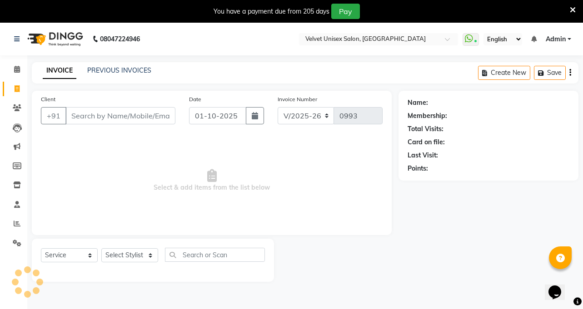
scroll to position [23, 0]
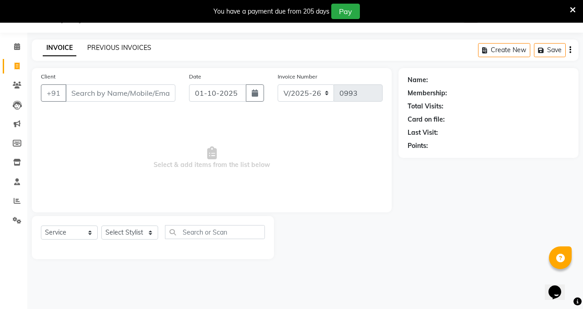
click at [118, 49] on link "PREVIOUS INVOICES" at bounding box center [119, 48] width 64 height 8
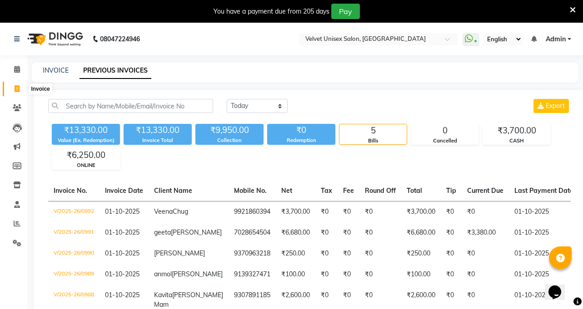
click at [15, 87] on icon at bounding box center [17, 88] width 5 height 7
select select "service"
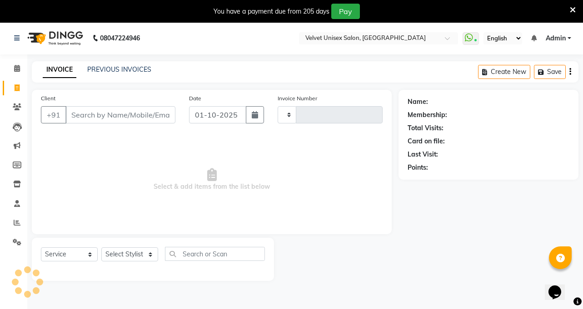
type input "0993"
select select "5384"
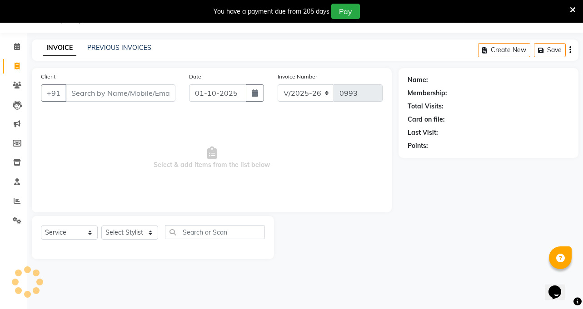
click at [136, 95] on input "Client" at bounding box center [120, 93] width 110 height 17
type input "v"
click at [122, 88] on input "Client" at bounding box center [120, 93] width 110 height 17
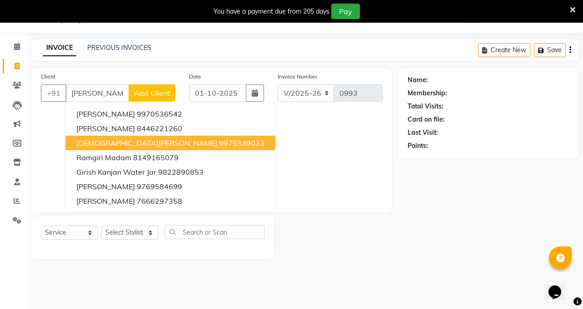
click at [108, 145] on span "Vaishnavi Giri Friend" at bounding box center [146, 143] width 141 height 9
type input "9975339033"
select select "1: Object"
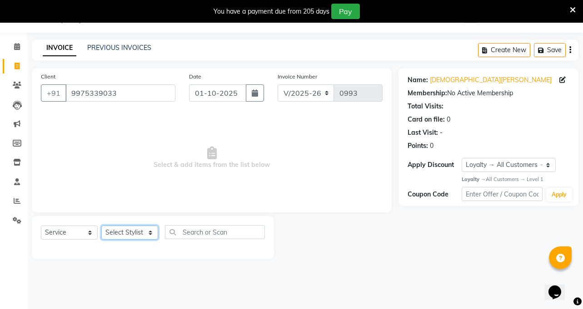
click at [112, 234] on select "Select Stylist [PERSON_NAME] [PERSON_NAME] [PERSON_NAME] sagar nadrekar [PERSON…" at bounding box center [129, 233] width 57 height 14
select select "90585"
click at [101, 226] on select "Select Stylist [PERSON_NAME] [PERSON_NAME] [PERSON_NAME] sagar nadrekar [PERSON…" at bounding box center [129, 233] width 57 height 14
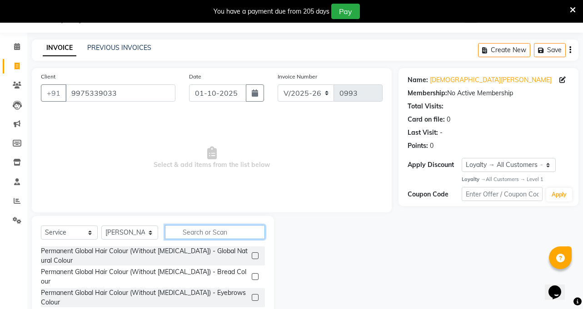
click at [201, 236] on input "text" at bounding box center [215, 232] width 100 height 14
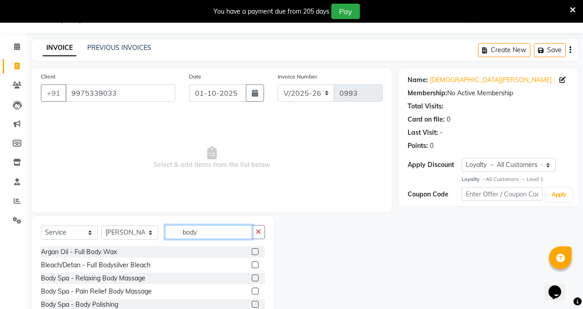
type input "body"
click at [252, 278] on label at bounding box center [255, 278] width 7 height 7
click at [252, 278] on input "checkbox" at bounding box center [255, 279] width 6 height 6
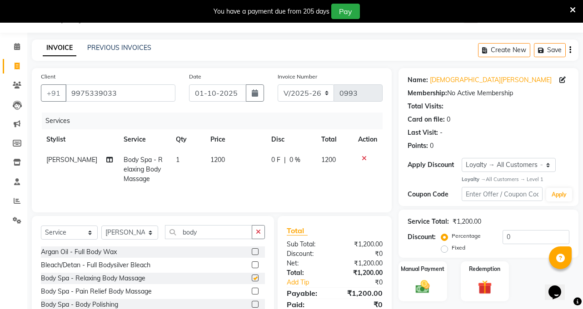
checkbox input "false"
click at [207, 164] on td "1200" at bounding box center [235, 170] width 61 height 40
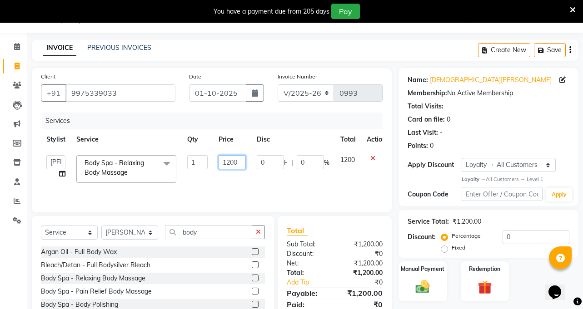
click at [232, 162] on input "1200" at bounding box center [232, 162] width 27 height 14
type input "2000"
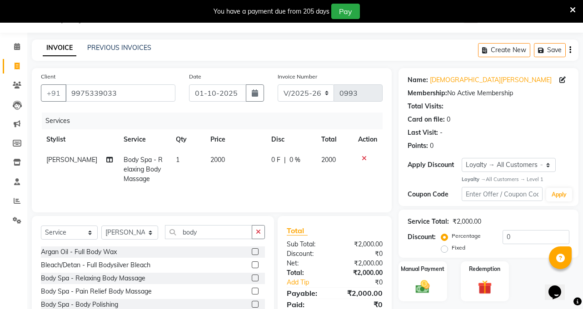
click at [241, 178] on td "2000" at bounding box center [235, 170] width 61 height 40
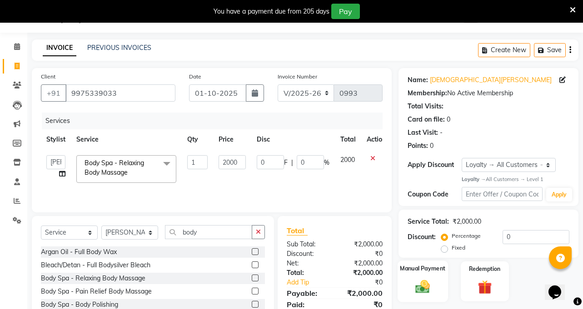
click at [415, 286] on img at bounding box center [423, 287] width 24 height 17
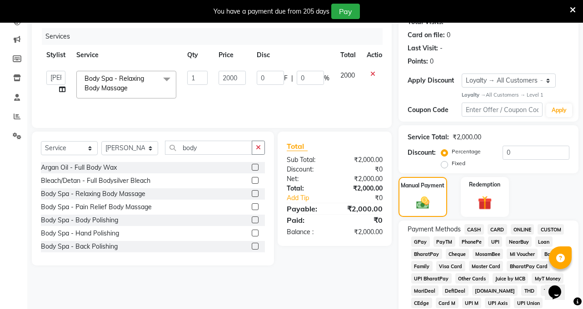
scroll to position [114, 0]
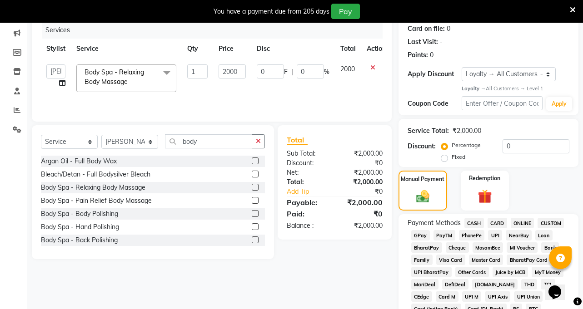
click at [478, 222] on span "CASH" at bounding box center [474, 223] width 20 height 10
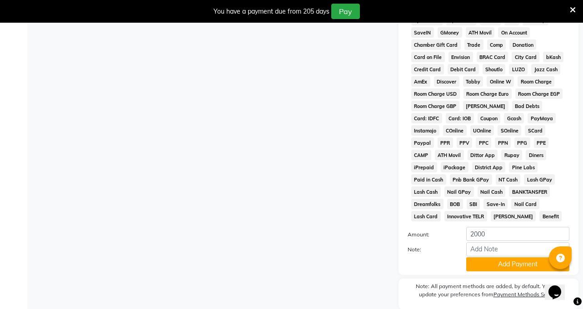
scroll to position [432, 0]
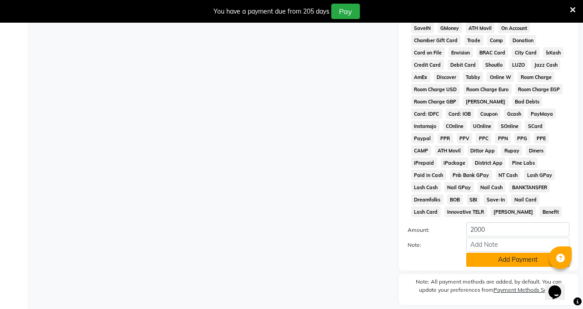
click at [486, 253] on button "Add Payment" at bounding box center [517, 260] width 103 height 14
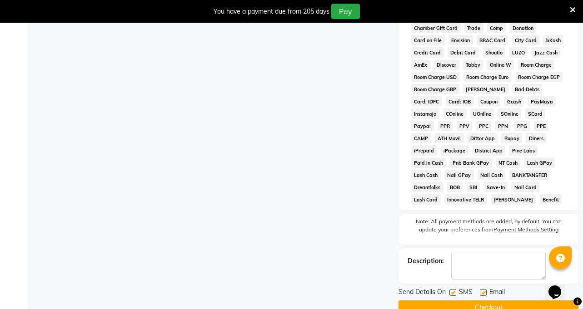
scroll to position [451, 0]
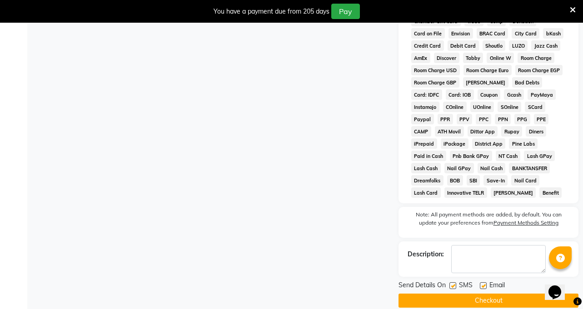
click at [480, 294] on button "Checkout" at bounding box center [488, 301] width 180 height 14
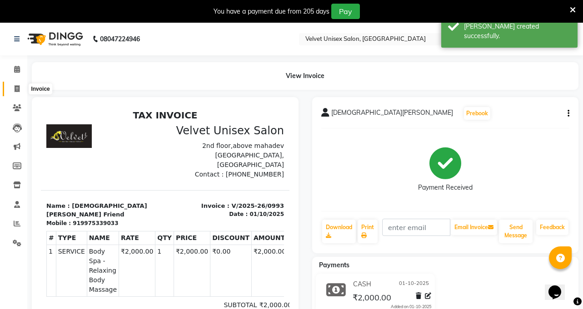
click at [18, 88] on icon at bounding box center [17, 88] width 5 height 7
select select "5384"
select select "service"
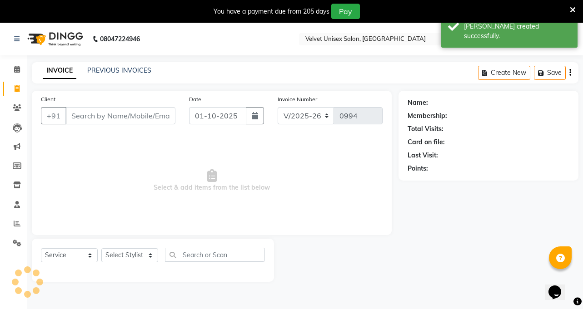
scroll to position [23, 0]
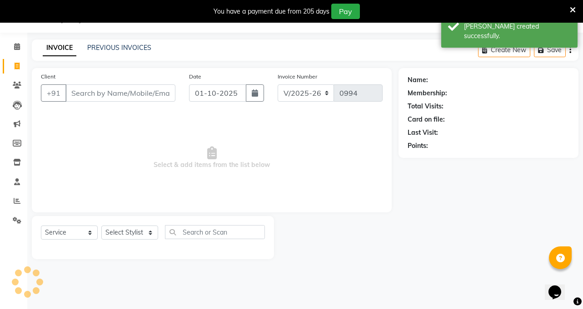
click at [93, 94] on input "Client" at bounding box center [120, 93] width 110 height 17
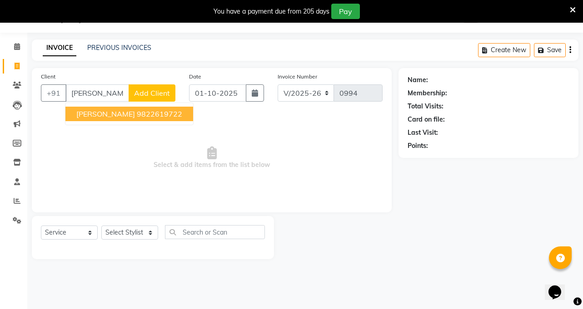
click at [171, 116] on ngb-highlight "9822619722" at bounding box center [159, 114] width 45 height 9
type input "9822619722"
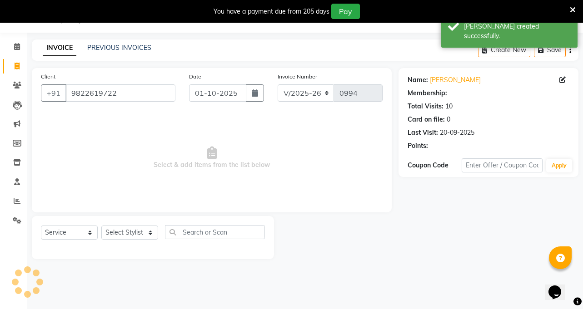
select select "1: Object"
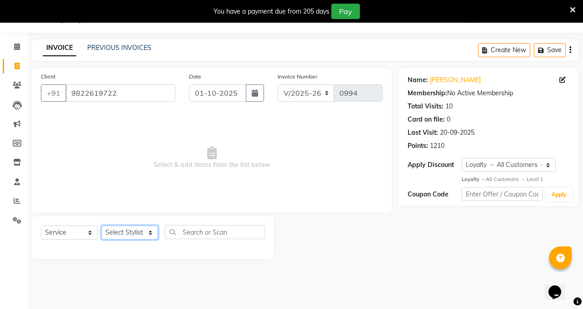
click at [129, 235] on select "Select Stylist [PERSON_NAME] [PERSON_NAME] [PERSON_NAME] sagar nadrekar [PERSON…" at bounding box center [129, 233] width 57 height 14
select select "90585"
click at [101, 226] on select "Select Stylist [PERSON_NAME] [PERSON_NAME] [PERSON_NAME] sagar nadrekar [PERSON…" at bounding box center [129, 233] width 57 height 14
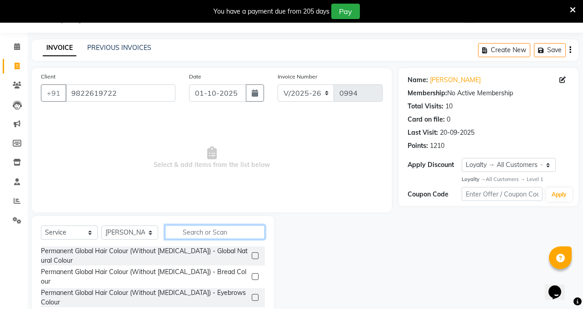
click at [210, 232] on input "text" at bounding box center [215, 232] width 100 height 14
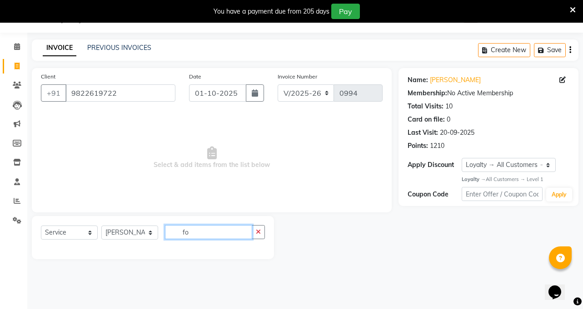
type input "f"
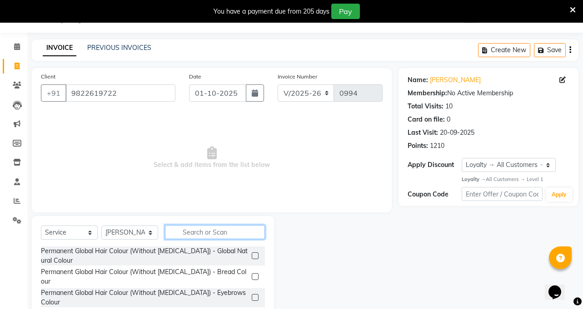
click at [218, 229] on input "text" at bounding box center [215, 232] width 100 height 14
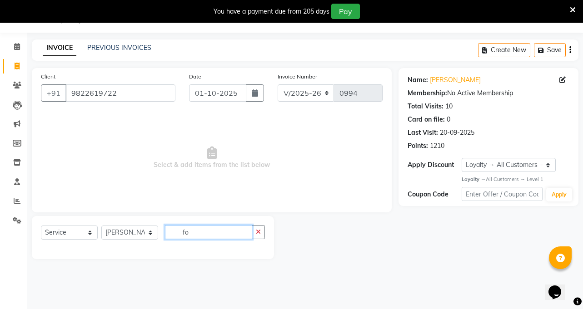
type input "f"
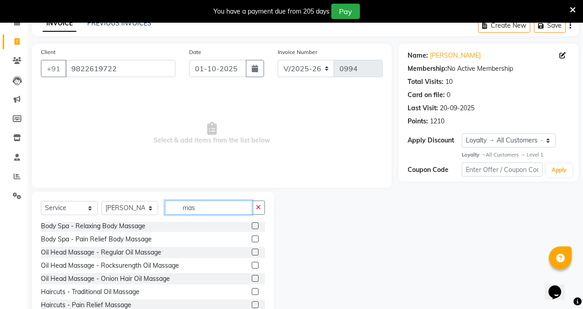
scroll to position [68, 0]
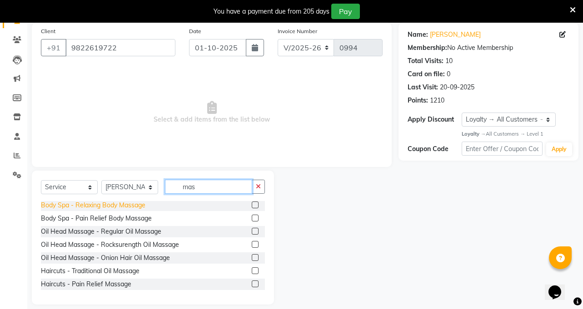
type input "mas"
click at [122, 209] on div "Body Spa - Relaxing Body Massage" at bounding box center [93, 206] width 105 height 10
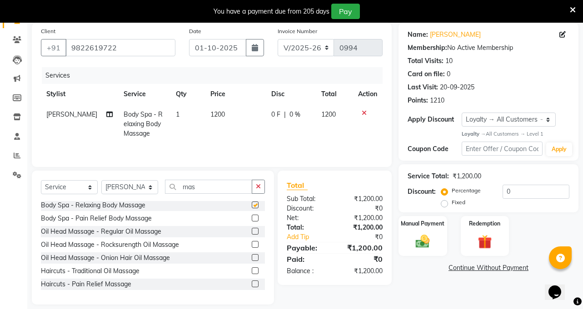
checkbox input "false"
click at [212, 186] on input "mas" at bounding box center [208, 187] width 87 height 14
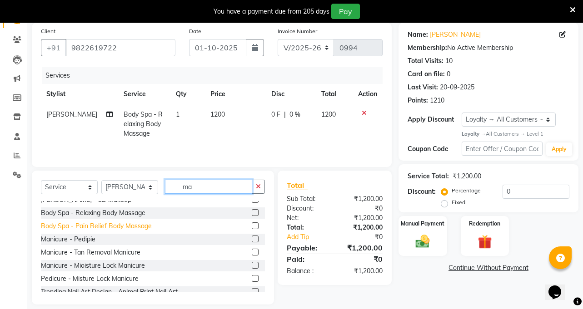
type input "m"
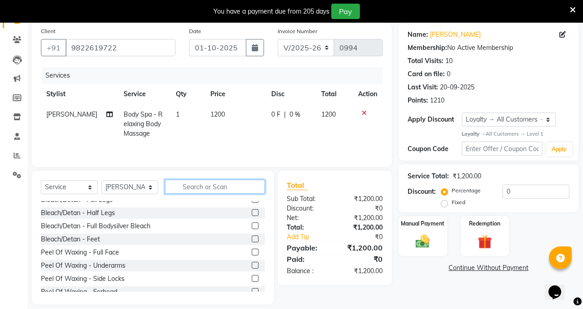
scroll to position [591, 0]
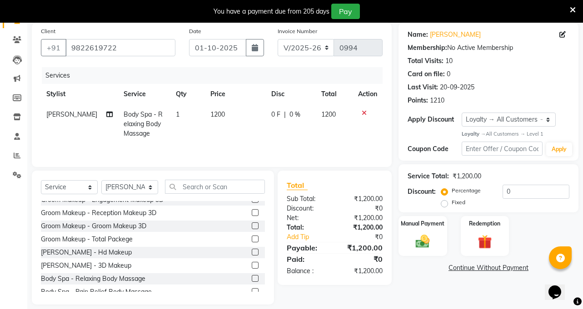
click at [213, 115] on span "1200" at bounding box center [217, 114] width 15 height 8
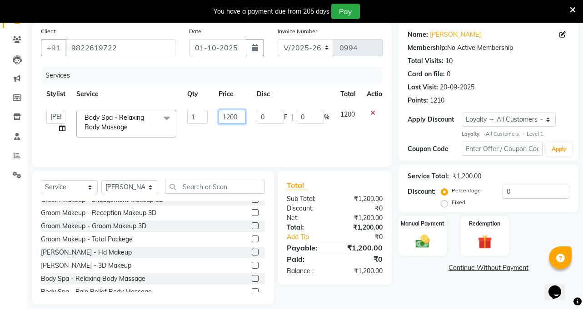
click at [229, 117] on input "1200" at bounding box center [232, 117] width 27 height 14
type input "500"
click at [133, 188] on select "Select Stylist [PERSON_NAME] [PERSON_NAME] [PERSON_NAME] sagar nadrekar [PERSON…" at bounding box center [129, 187] width 57 height 14
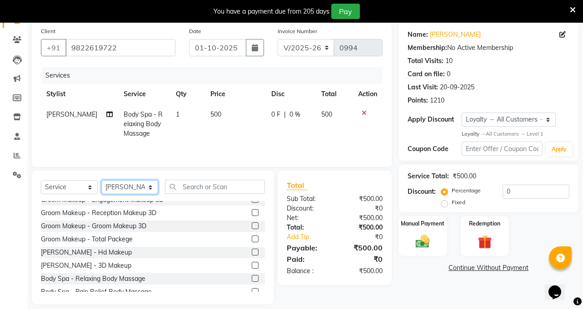
select select "90584"
click at [101, 180] on select "Select Stylist [PERSON_NAME] [PERSON_NAME] [PERSON_NAME] sagar nadrekar [PERSON…" at bounding box center [129, 187] width 57 height 14
click at [216, 188] on input "text" at bounding box center [215, 187] width 100 height 14
type input "h"
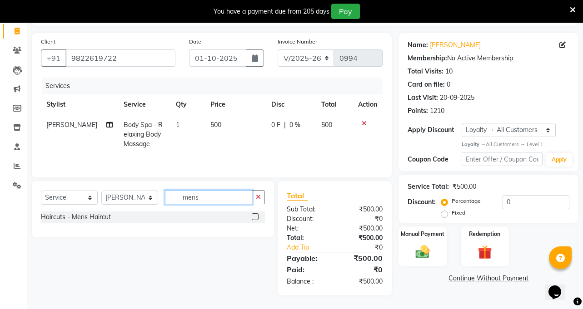
scroll to position [58, 0]
type input "mens"
click at [254, 216] on label at bounding box center [255, 217] width 7 height 7
click at [254, 216] on input "checkbox" at bounding box center [255, 217] width 6 height 6
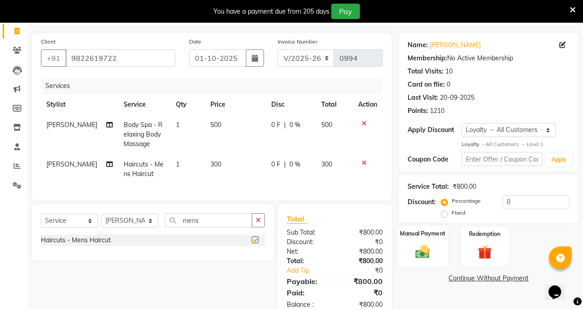
checkbox input "false"
click at [426, 252] on img at bounding box center [423, 252] width 24 height 17
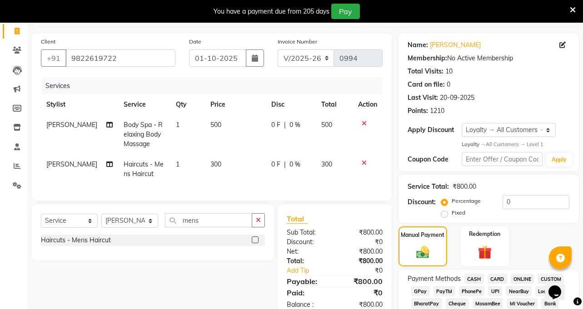
click at [518, 280] on span "ONLINE" at bounding box center [523, 279] width 24 height 10
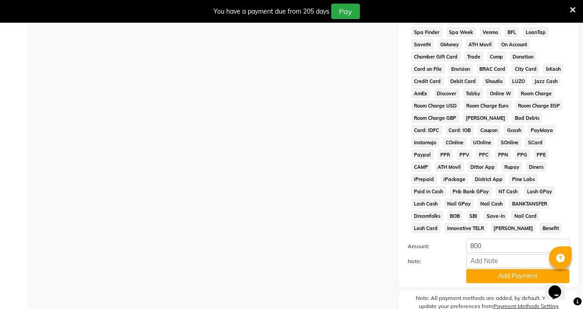
scroll to position [448, 0]
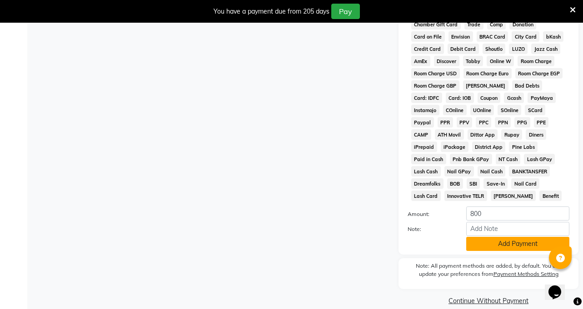
click at [503, 237] on button "Add Payment" at bounding box center [517, 244] width 103 height 14
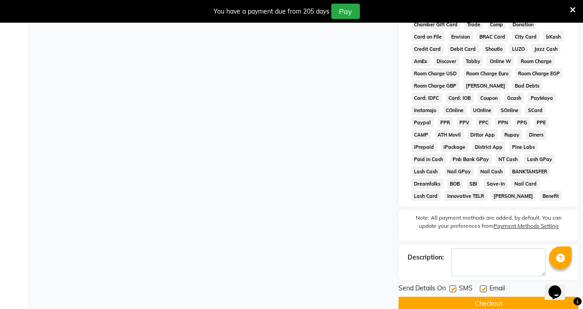
click at [451, 297] on button "Checkout" at bounding box center [488, 304] width 180 height 14
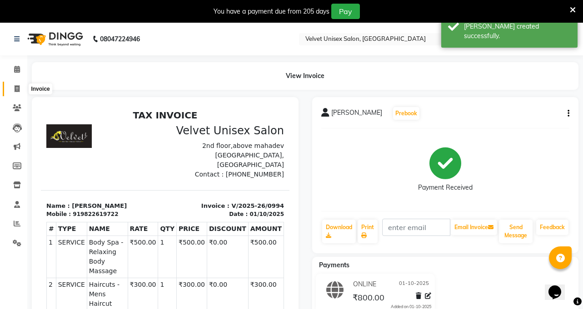
click at [16, 89] on icon at bounding box center [17, 88] width 5 height 7
select select "service"
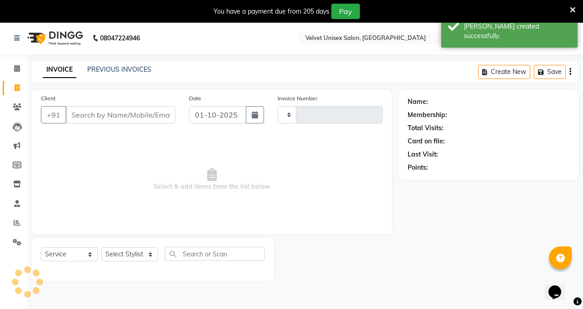
type input "0995"
select select "5384"
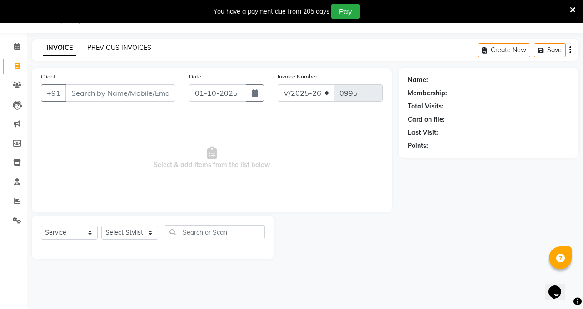
click at [104, 47] on link "PREVIOUS INVOICES" at bounding box center [119, 48] width 64 height 8
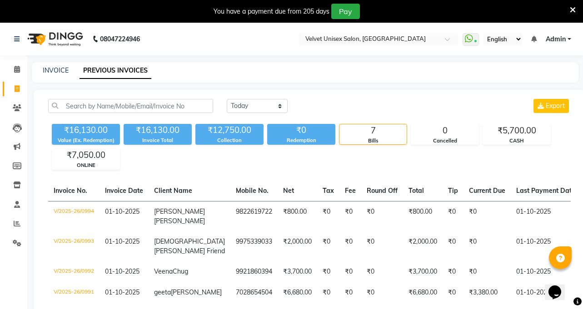
click at [570, 13] on icon at bounding box center [573, 10] width 6 height 8
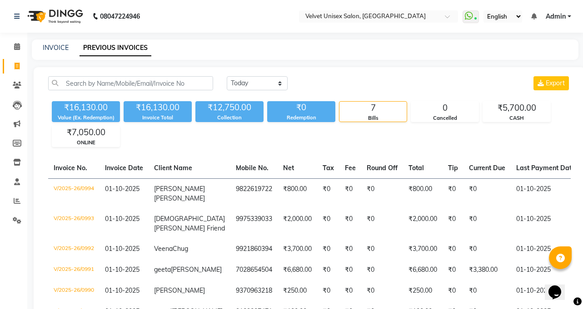
click at [569, 18] on link "Admin" at bounding box center [558, 17] width 25 height 10
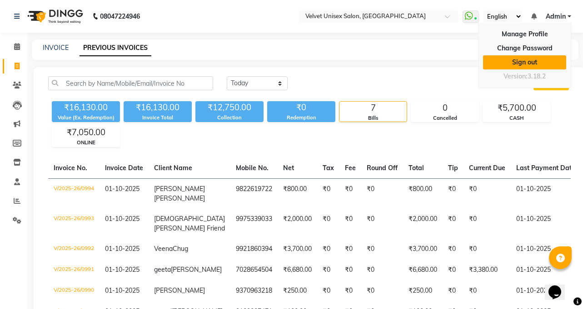
click at [546, 59] on link "Sign out" at bounding box center [524, 62] width 83 height 14
